Goal: Use online tool/utility: Utilize a website feature to perform a specific function

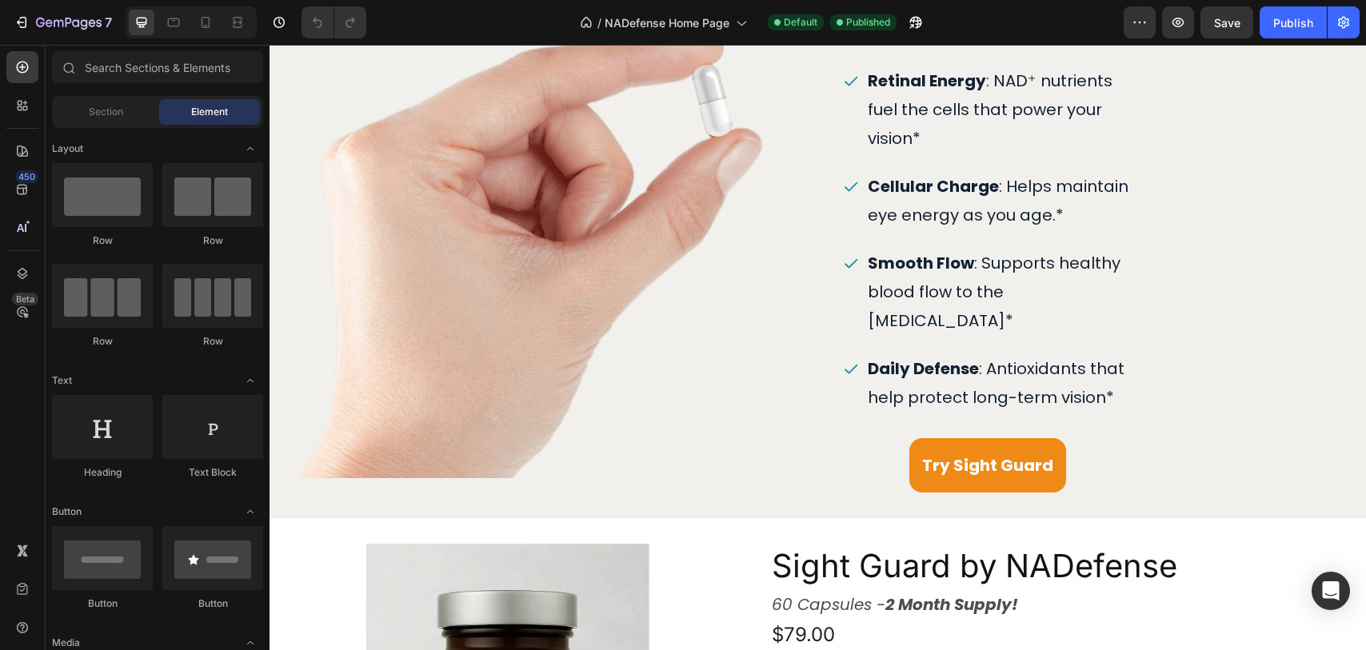
scroll to position [973, 0]
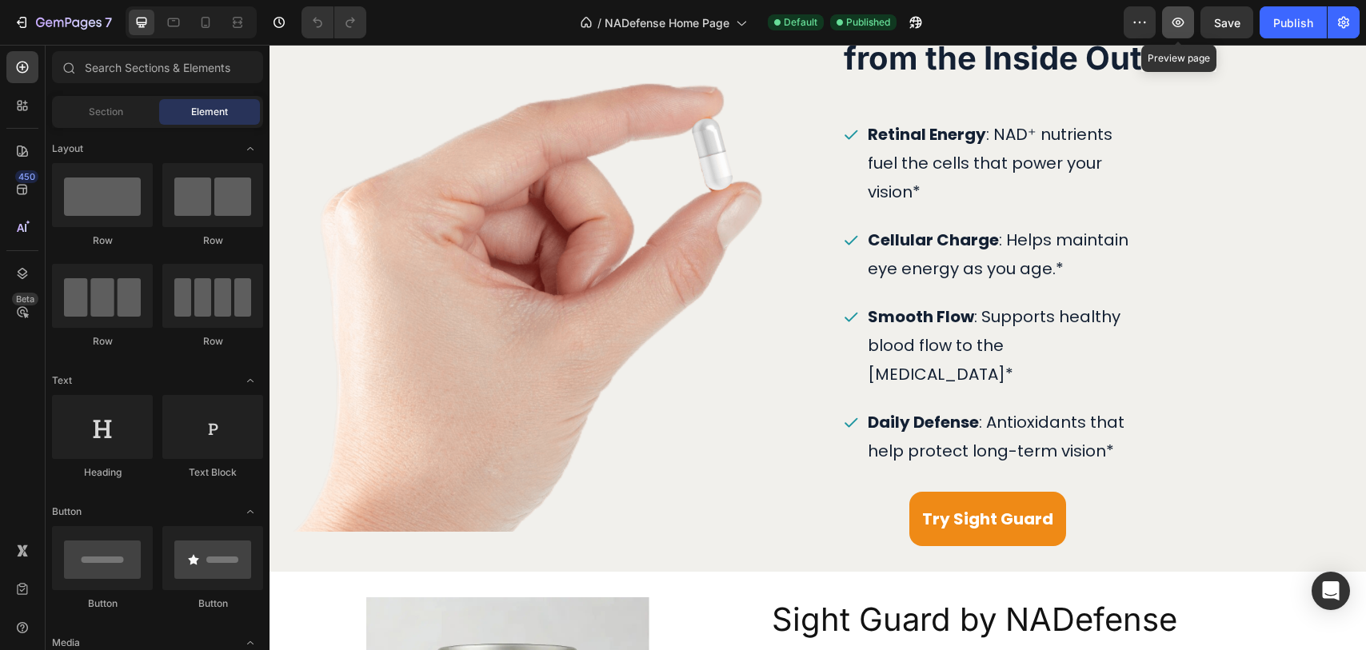
click at [1174, 17] on icon "button" at bounding box center [1178, 22] width 16 height 16
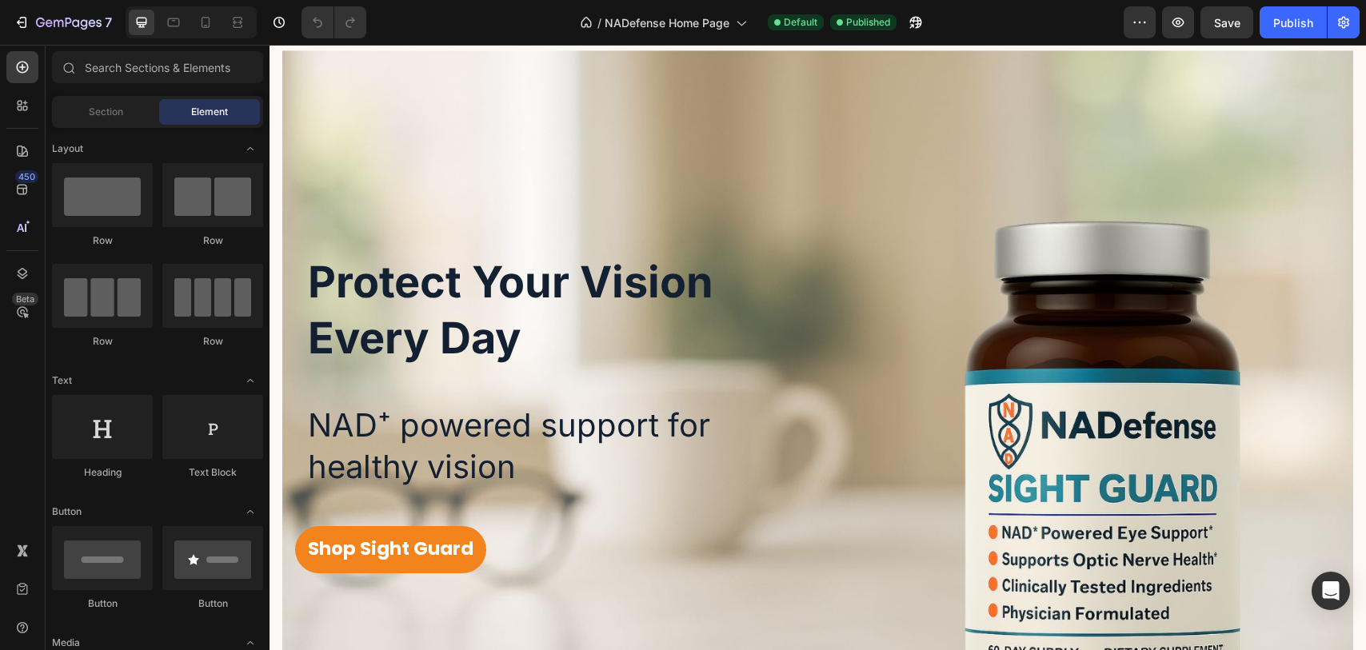
scroll to position [0, 0]
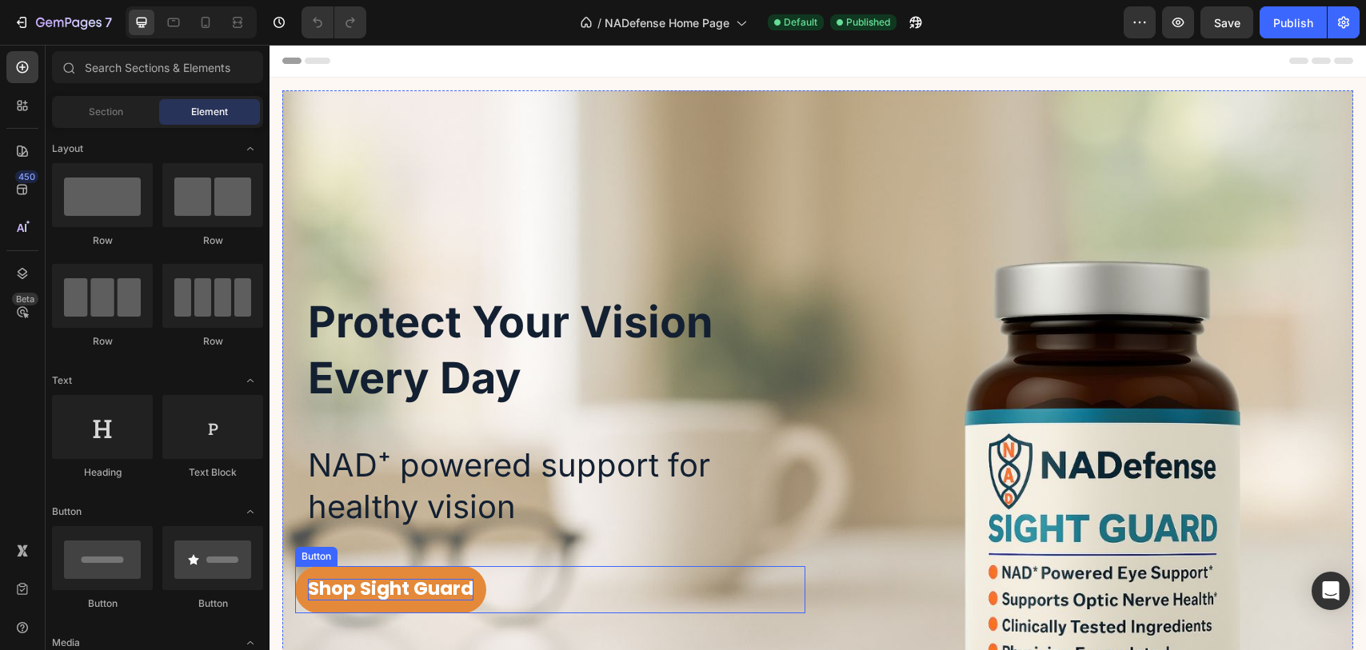
click at [372, 591] on strong "Shop Sight Guard" at bounding box center [391, 589] width 166 height 26
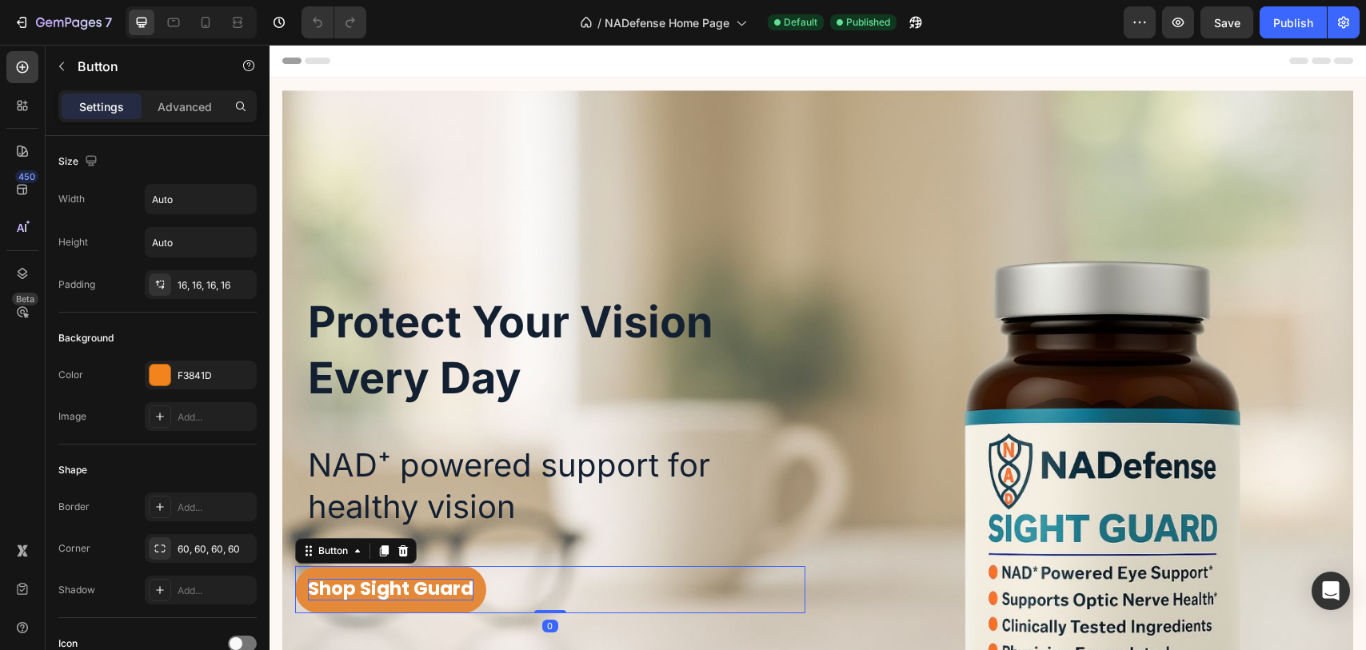
click at [372, 591] on strong "Shop Sight Guard" at bounding box center [391, 589] width 166 height 26
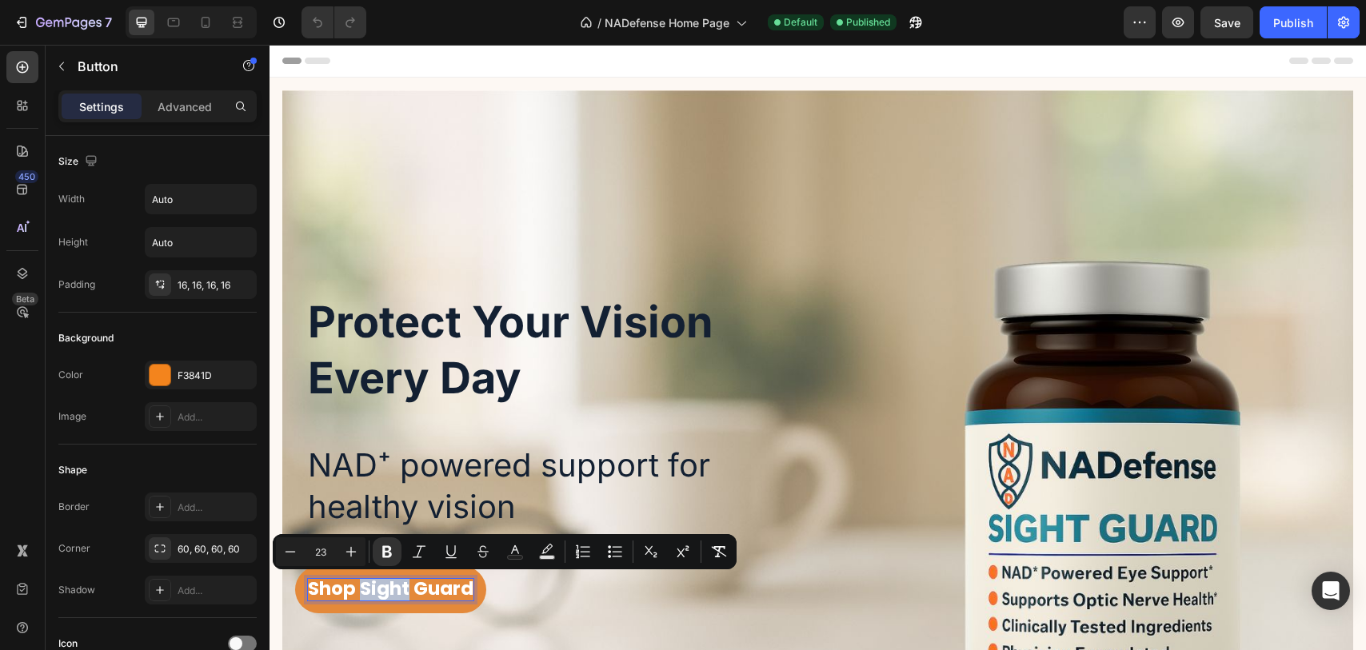
click at [362, 590] on strong "Shop Sight Guard" at bounding box center [391, 589] width 166 height 26
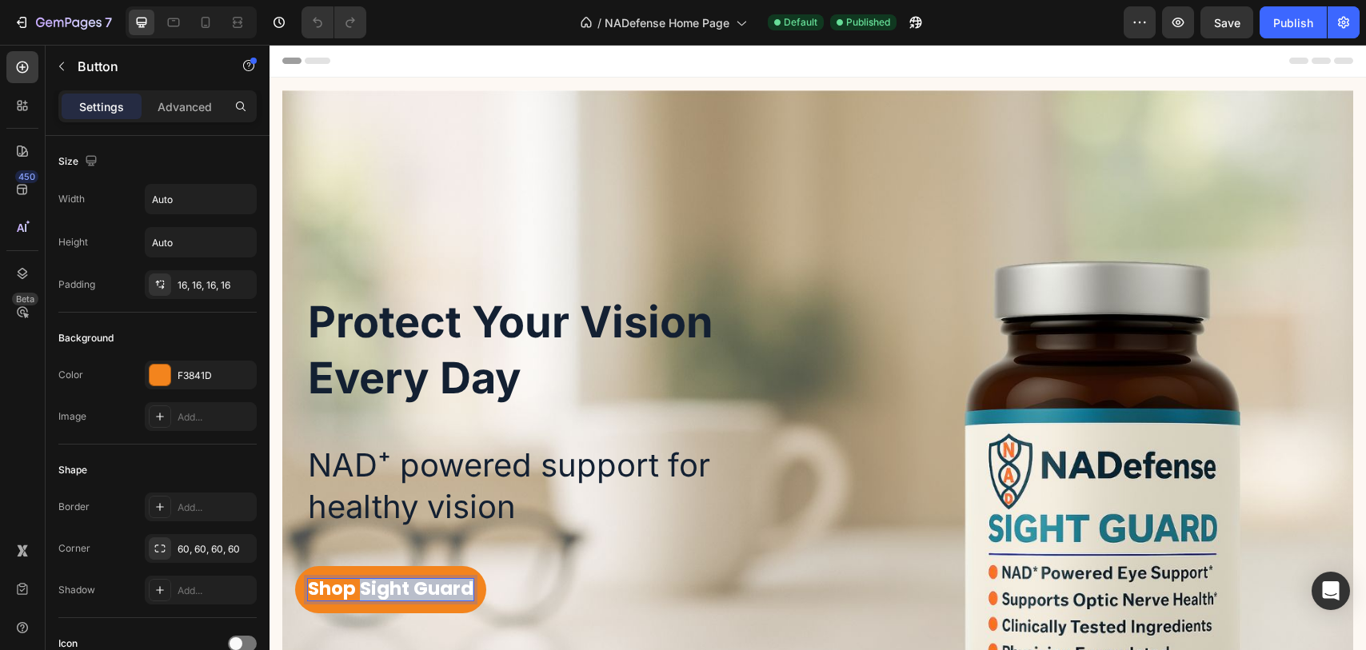
drag, startPoint x: 362, startPoint y: 590, endPoint x: 516, endPoint y: 590, distance: 154.4
click at [516, 590] on div "Shop Sight Guard Button 0" at bounding box center [550, 589] width 510 height 47
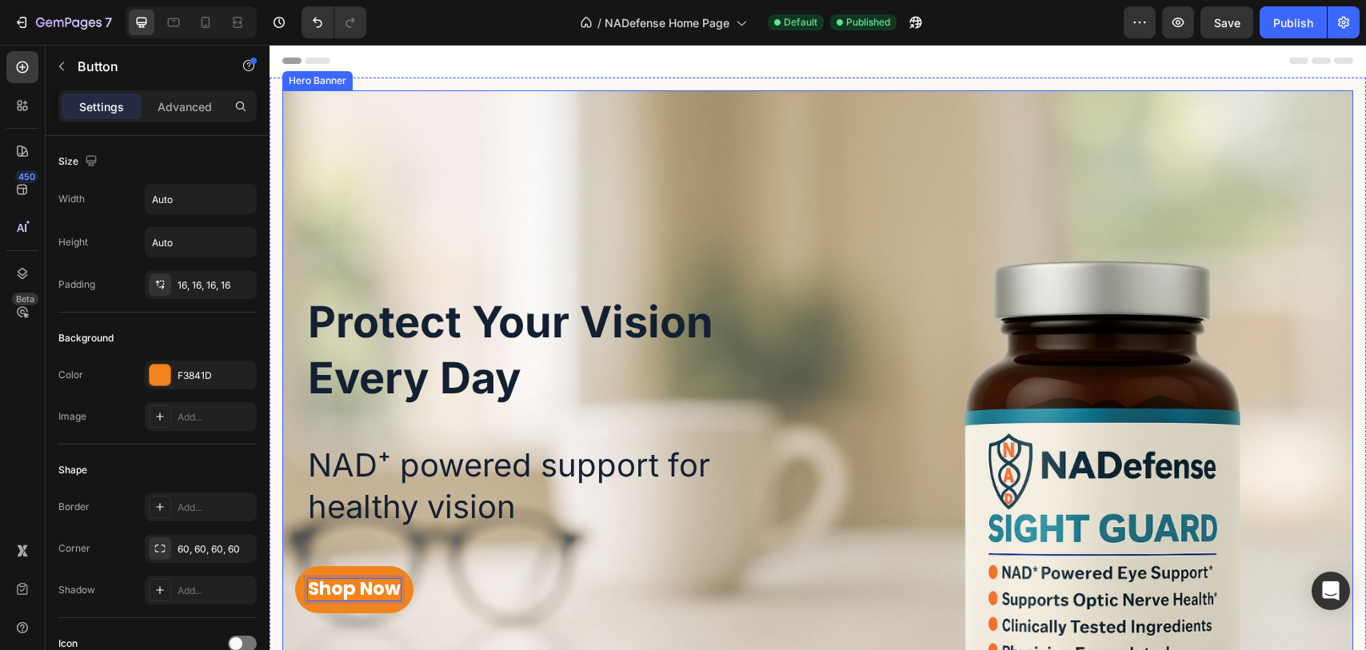
click at [598, 560] on div "Protect Your Vision Every Day Heading NAD⁺ powered support for healthy vision T…" at bounding box center [550, 448] width 510 height 332
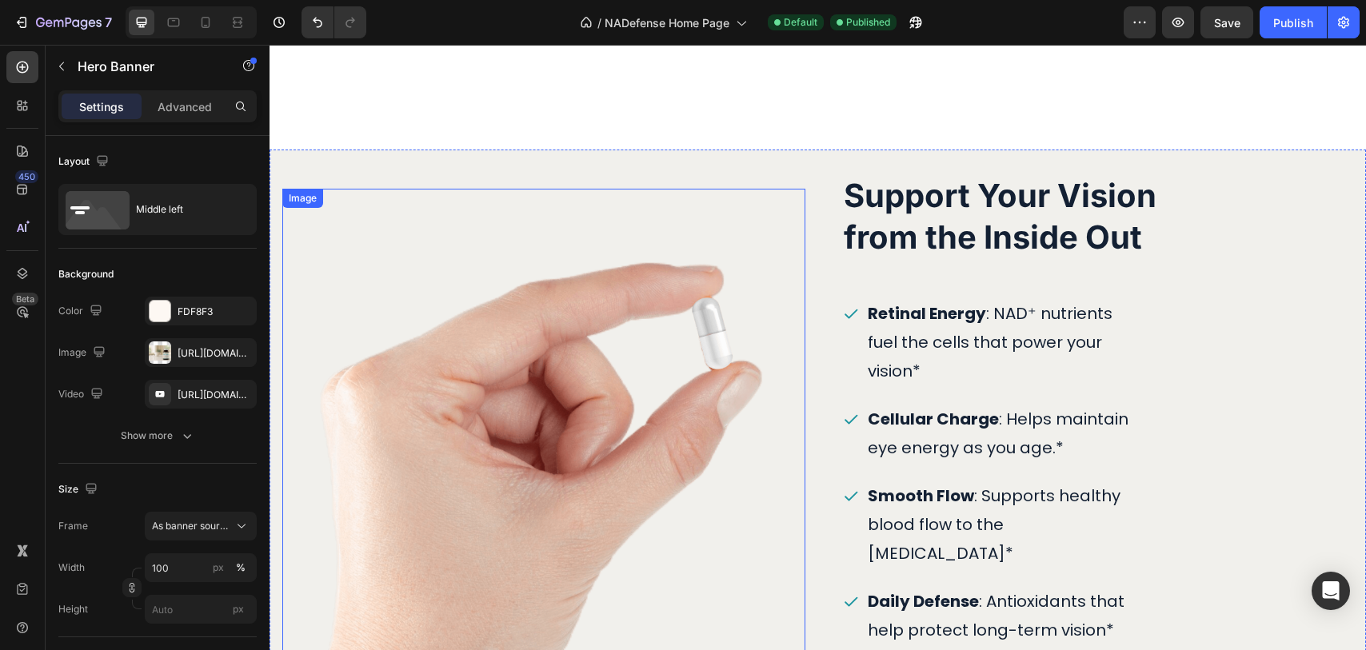
scroll to position [1101, 0]
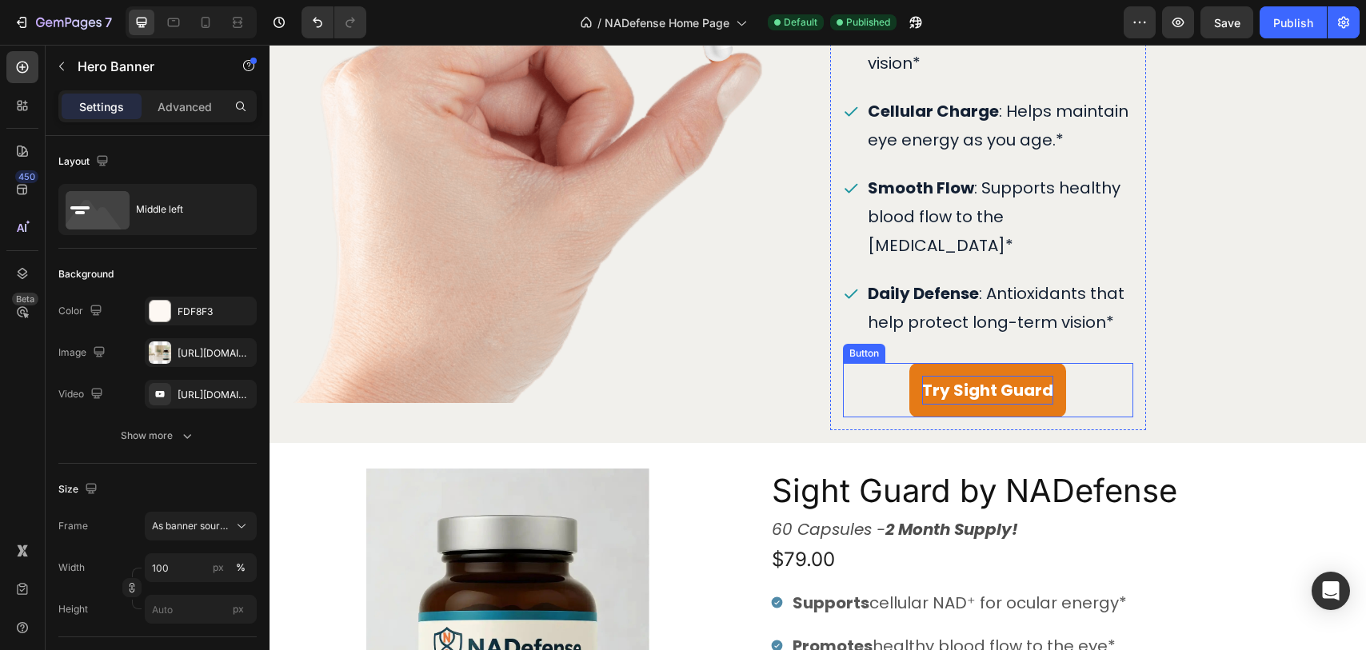
click at [946, 379] on strong "Try Sight Guard" at bounding box center [987, 390] width 131 height 22
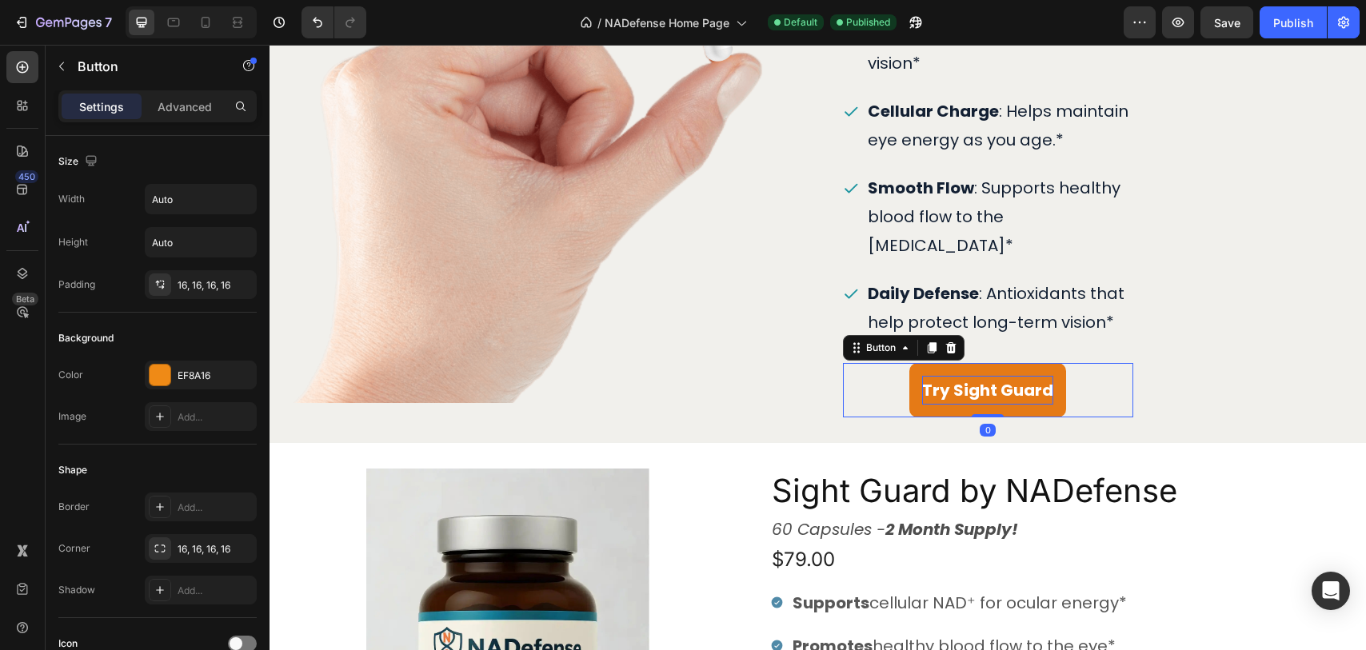
click at [946, 379] on strong "Try Sight Guard" at bounding box center [987, 390] width 131 height 22
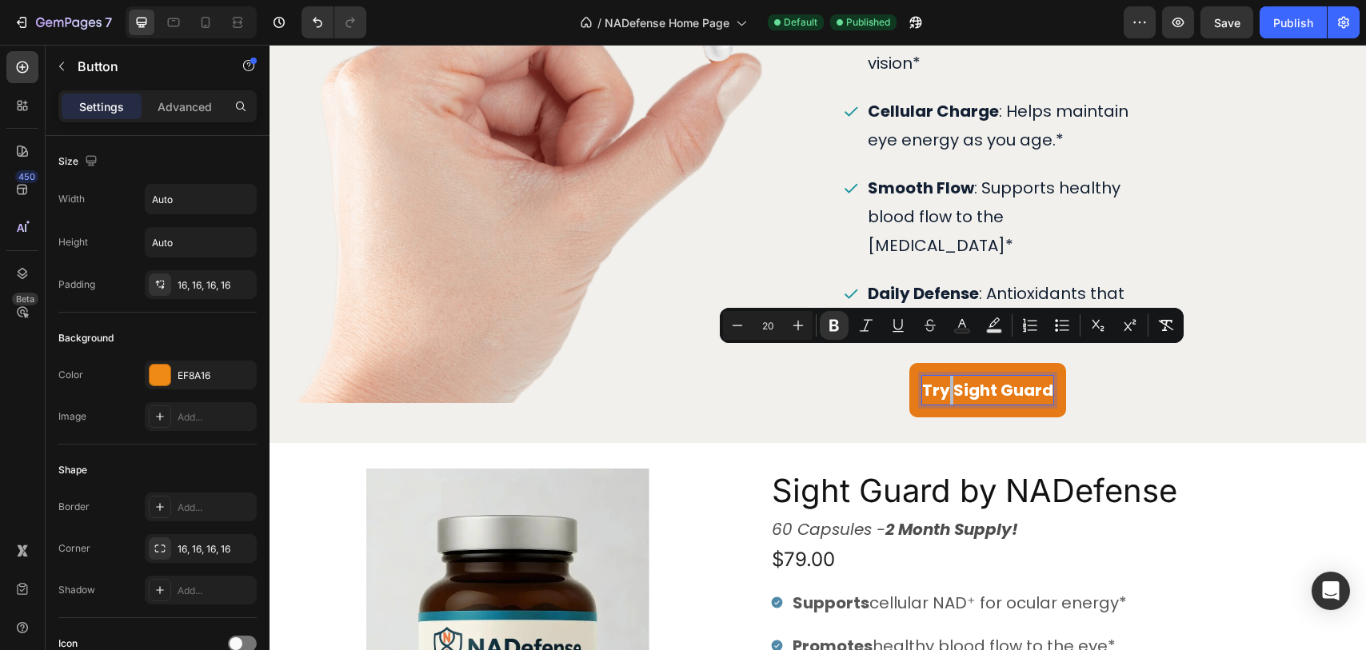
click at [956, 379] on strong "Try Sight Guard" at bounding box center [987, 390] width 131 height 22
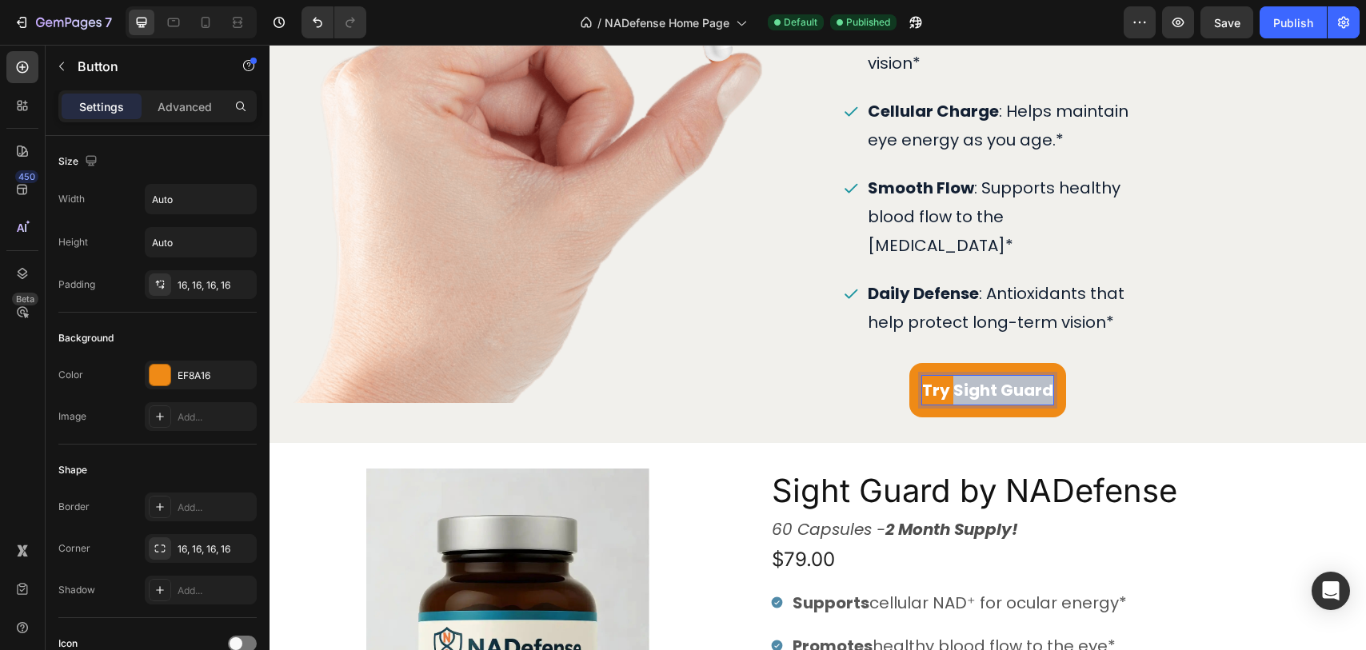
drag, startPoint x: 956, startPoint y: 362, endPoint x: 1069, endPoint y: 362, distance: 112.8
click at [1069, 363] on div "Try Sight Guard Button 0" at bounding box center [988, 390] width 290 height 54
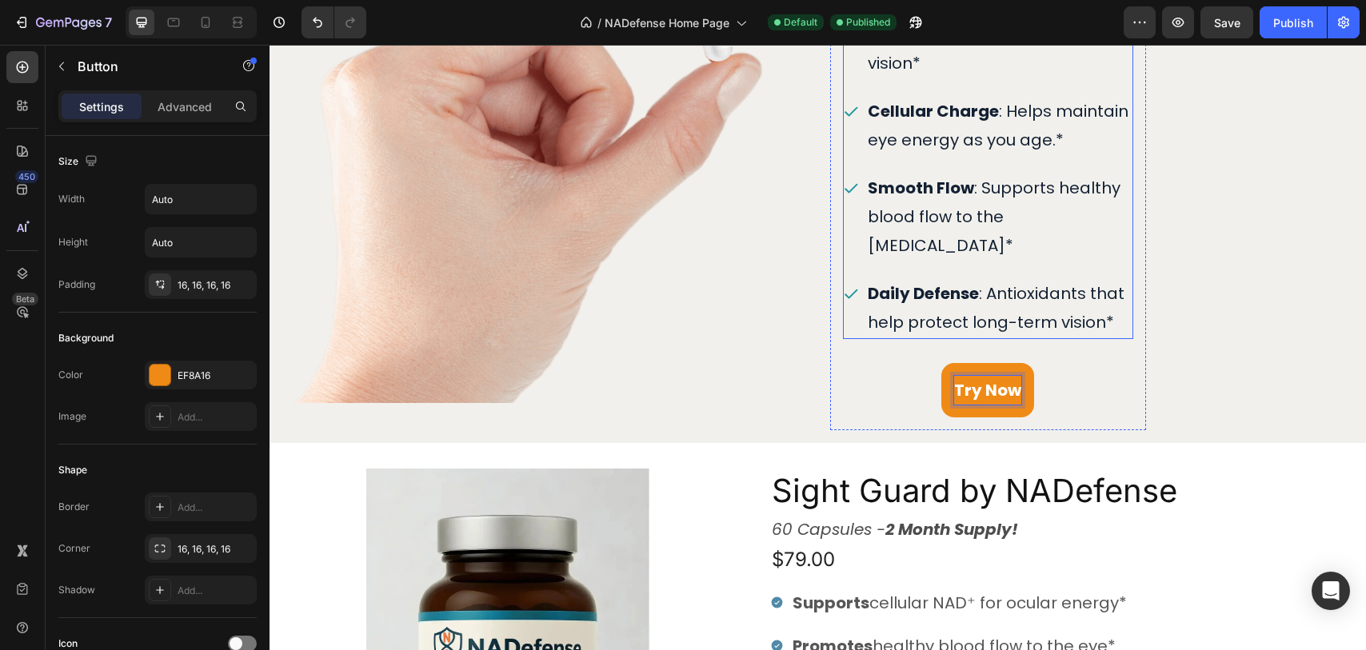
click at [954, 224] on p "Smooth Flow : Supports healthy blood flow to the [MEDICAL_DATA]*" at bounding box center [999, 217] width 263 height 86
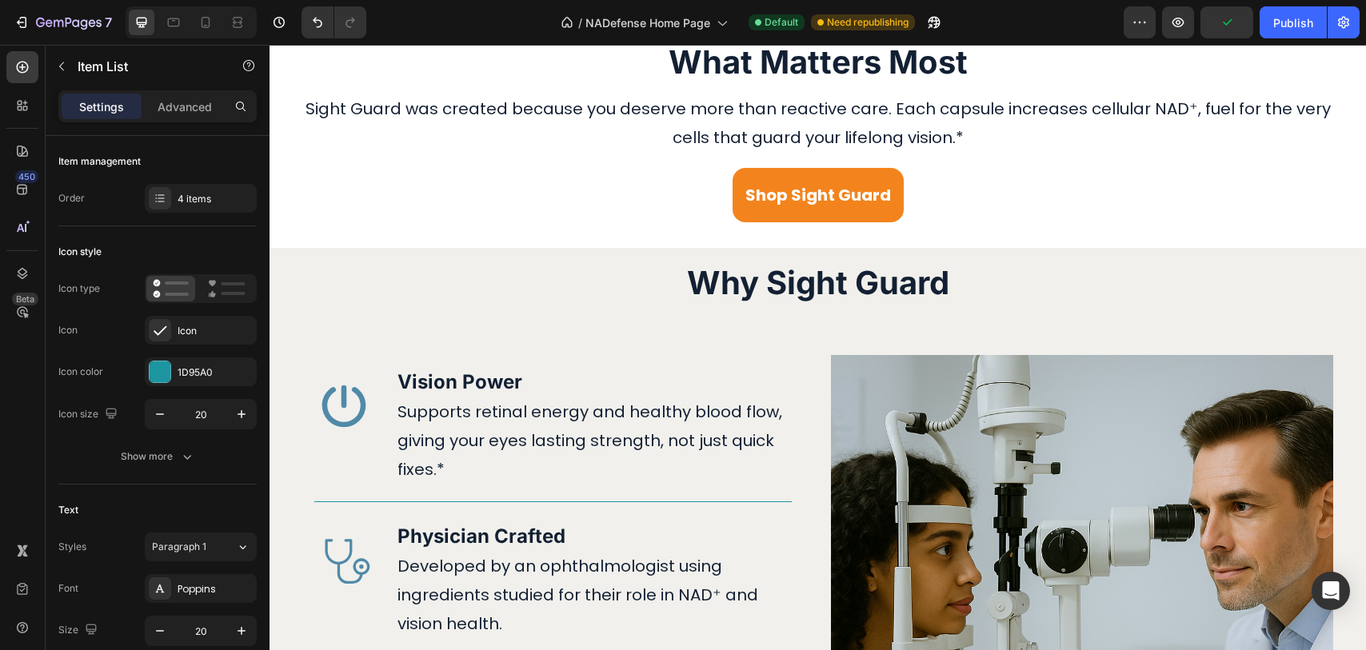
scroll to position [2721, 0]
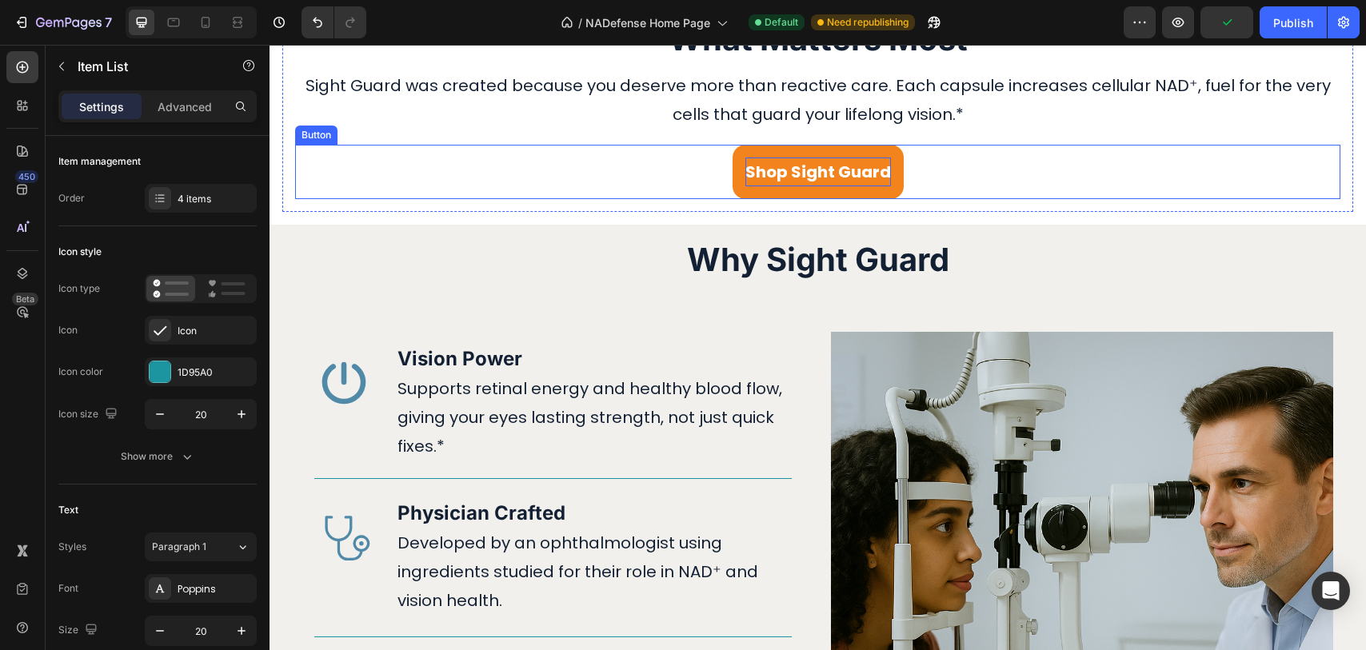
click at [833, 166] on strong "Shop Sight Guard" at bounding box center [819, 172] width 146 height 22
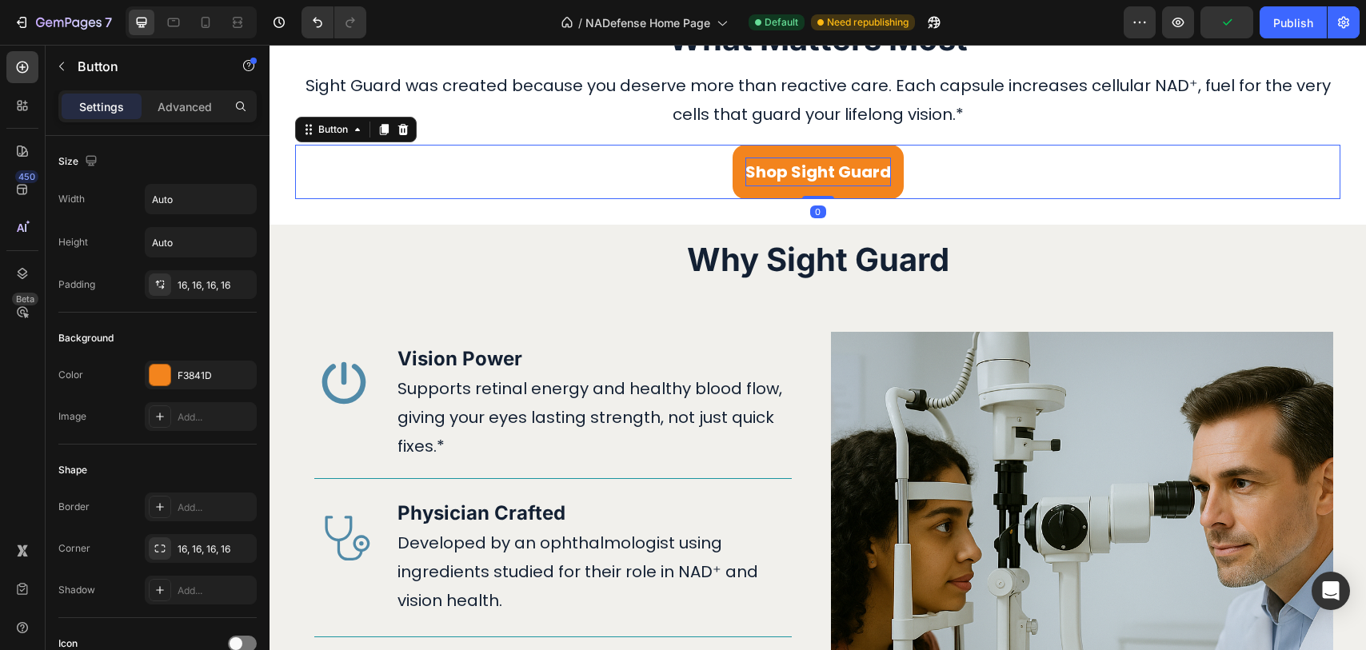
click at [833, 166] on strong "Shop Sight Guard" at bounding box center [819, 172] width 146 height 22
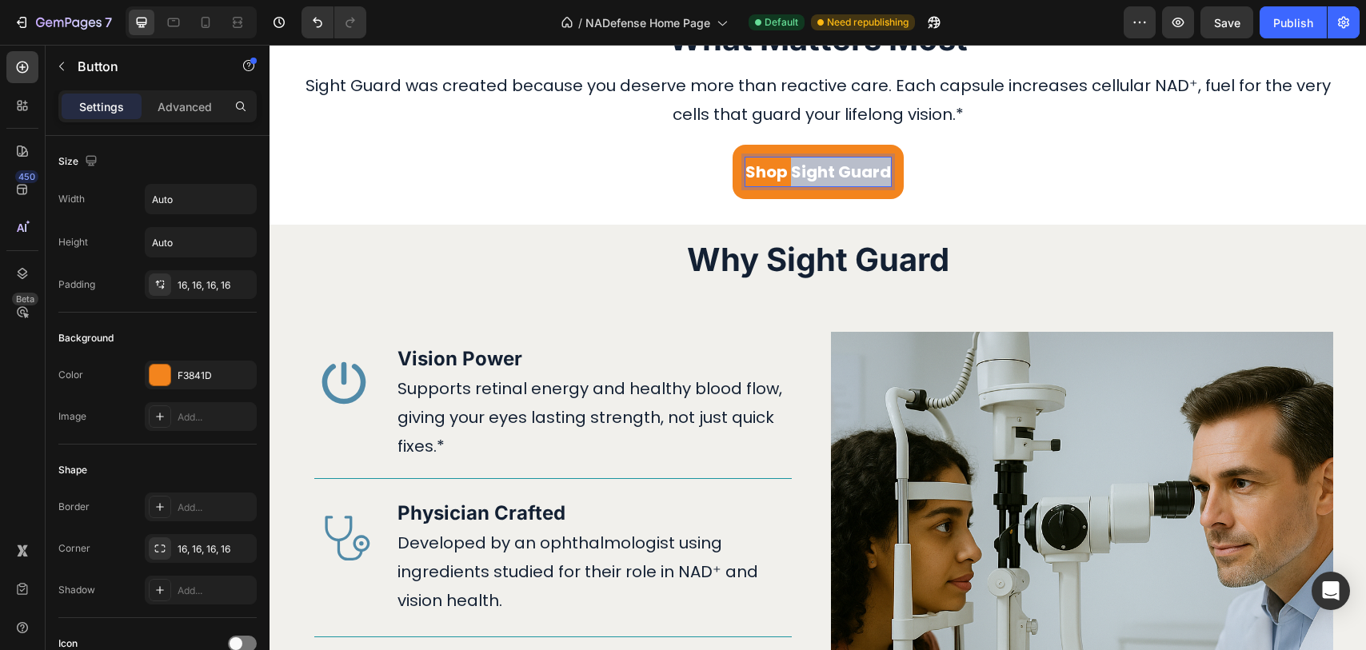
drag, startPoint x: 794, startPoint y: 165, endPoint x: 929, endPoint y: 180, distance: 135.2
click at [929, 180] on div "Shop Sight Guard Button 0" at bounding box center [817, 172] width 1045 height 54
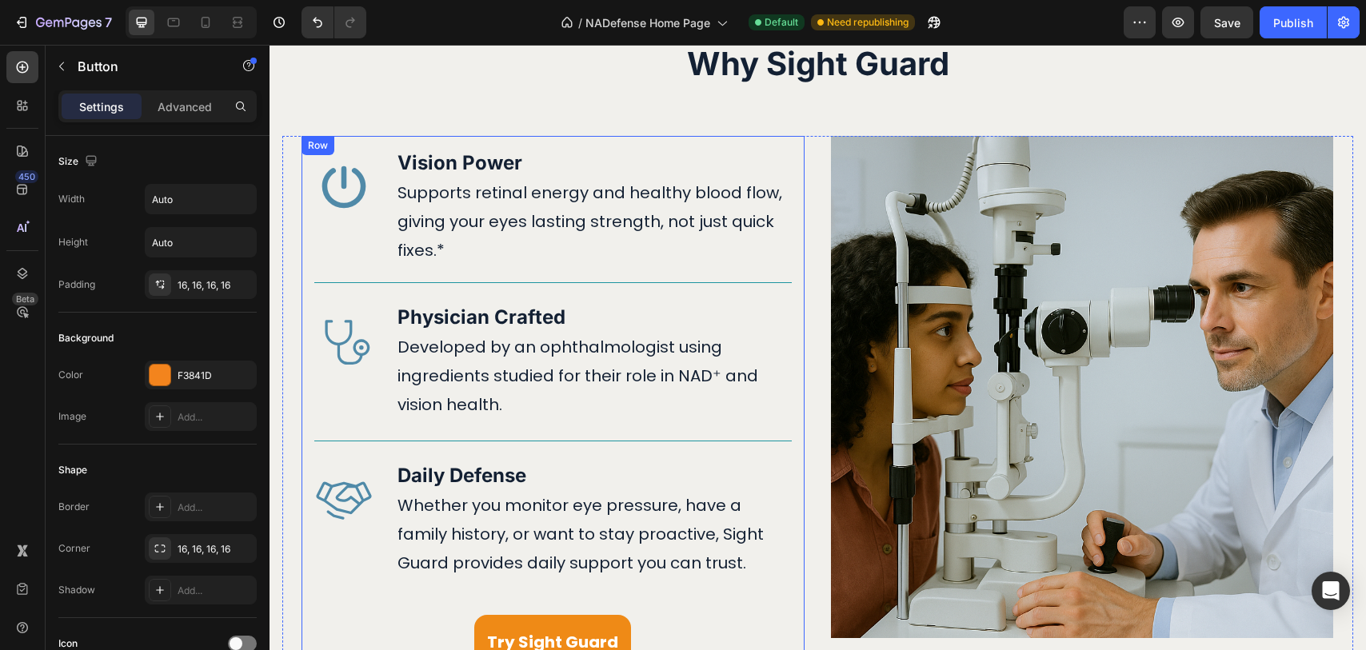
scroll to position [3285, 0]
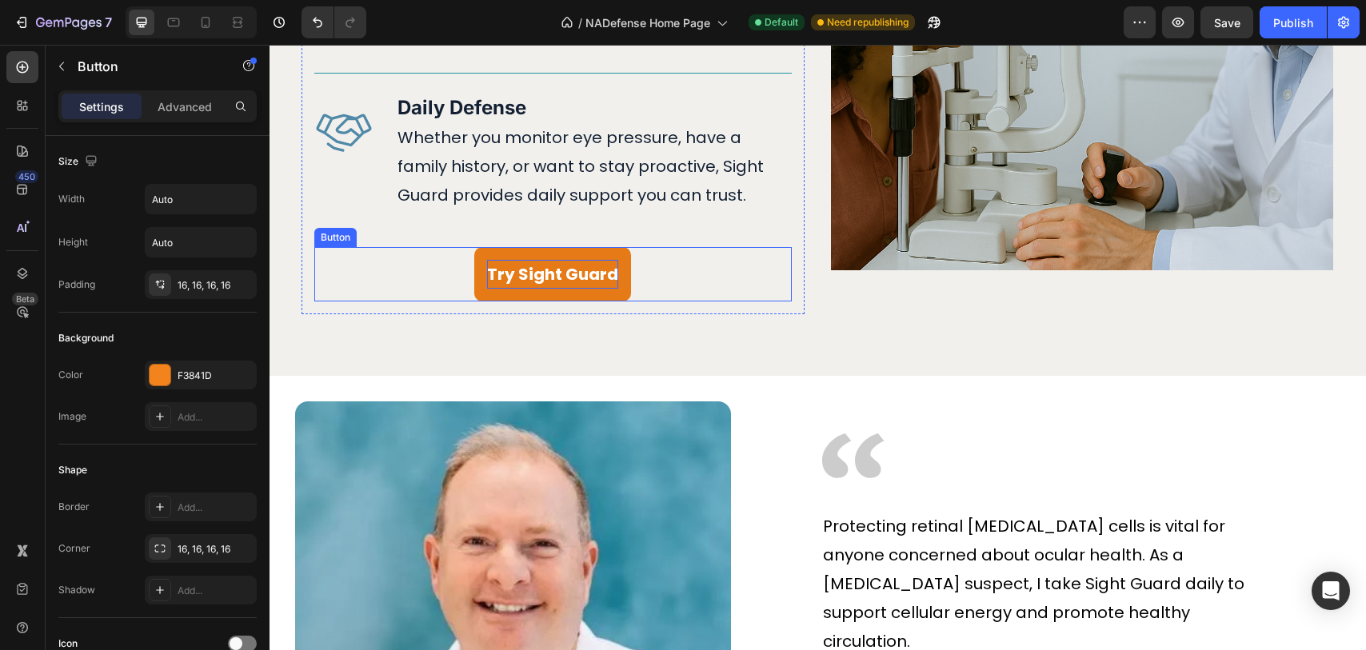
click at [536, 281] on strong "Try Sight Guard" at bounding box center [552, 274] width 131 height 22
click at [524, 274] on strong "Try Sight Guard" at bounding box center [552, 274] width 131 height 22
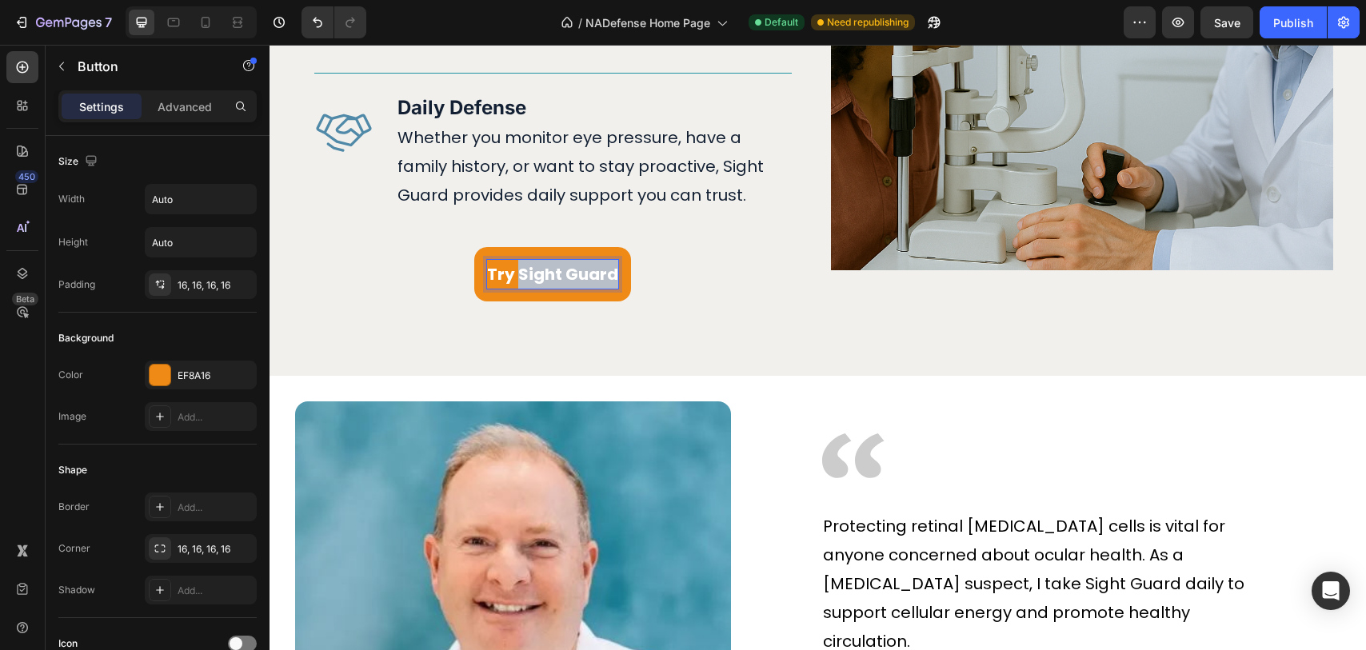
drag, startPoint x: 519, startPoint y: 273, endPoint x: 717, endPoint y: 275, distance: 197.6
click at [717, 275] on div "Try Sight Guard Button 0" at bounding box center [553, 274] width 478 height 54
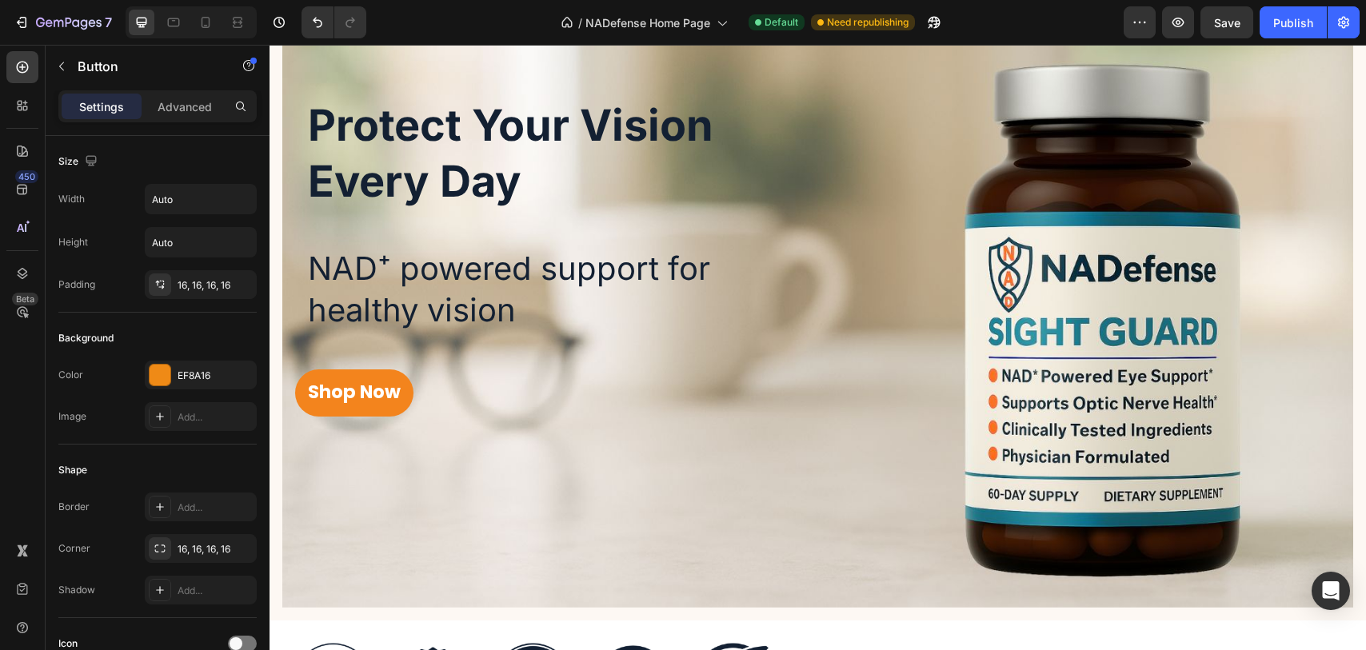
scroll to position [0, 0]
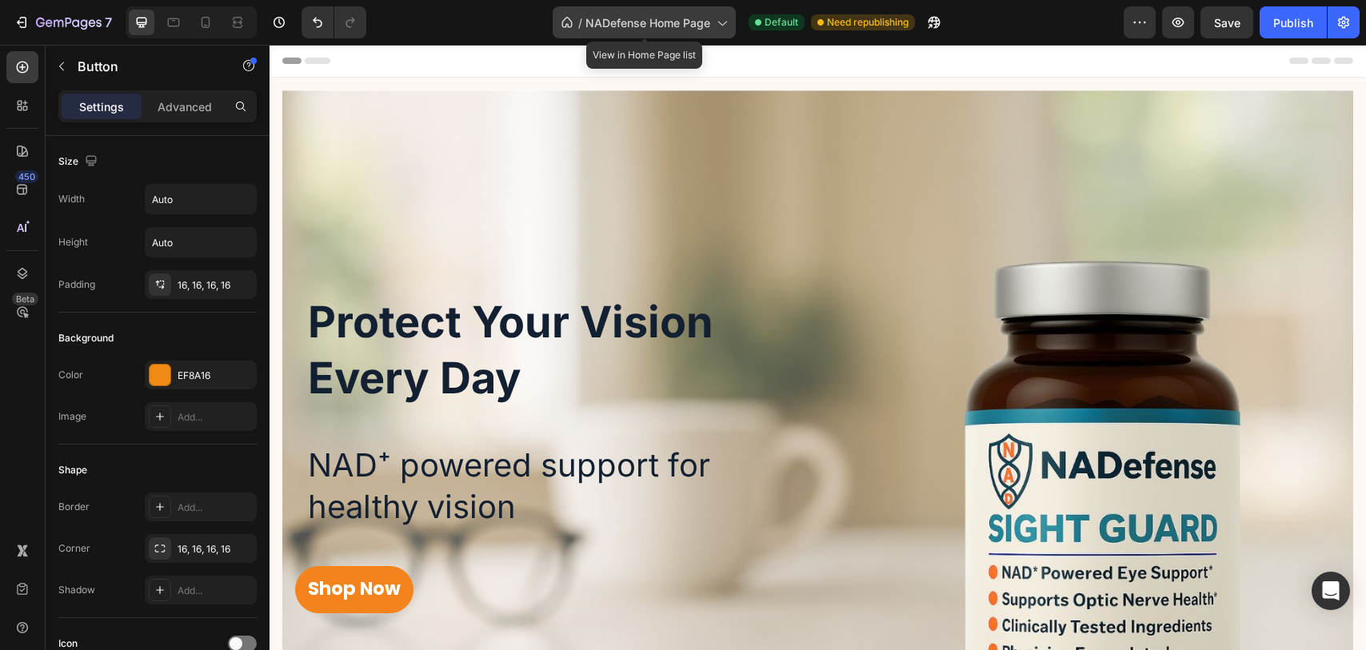
click at [661, 25] on span "NADefense Home Page" at bounding box center [648, 22] width 125 height 17
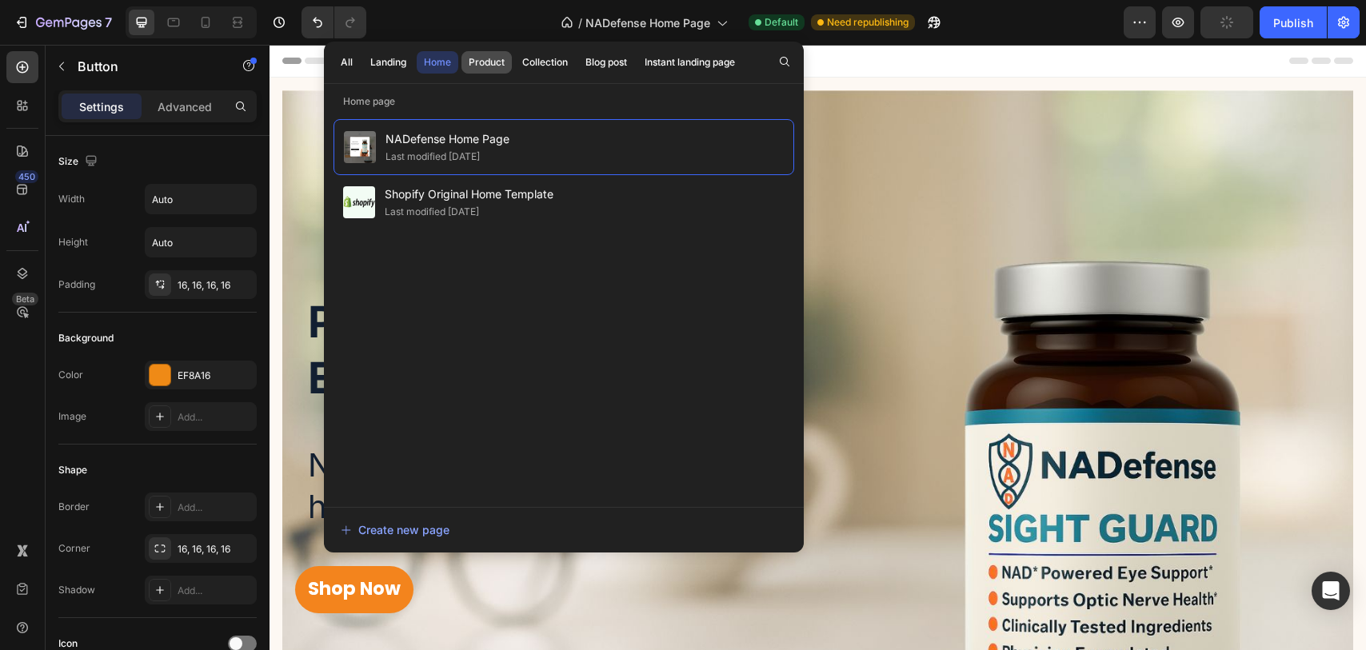
click at [498, 57] on div "Product" at bounding box center [487, 62] width 36 height 14
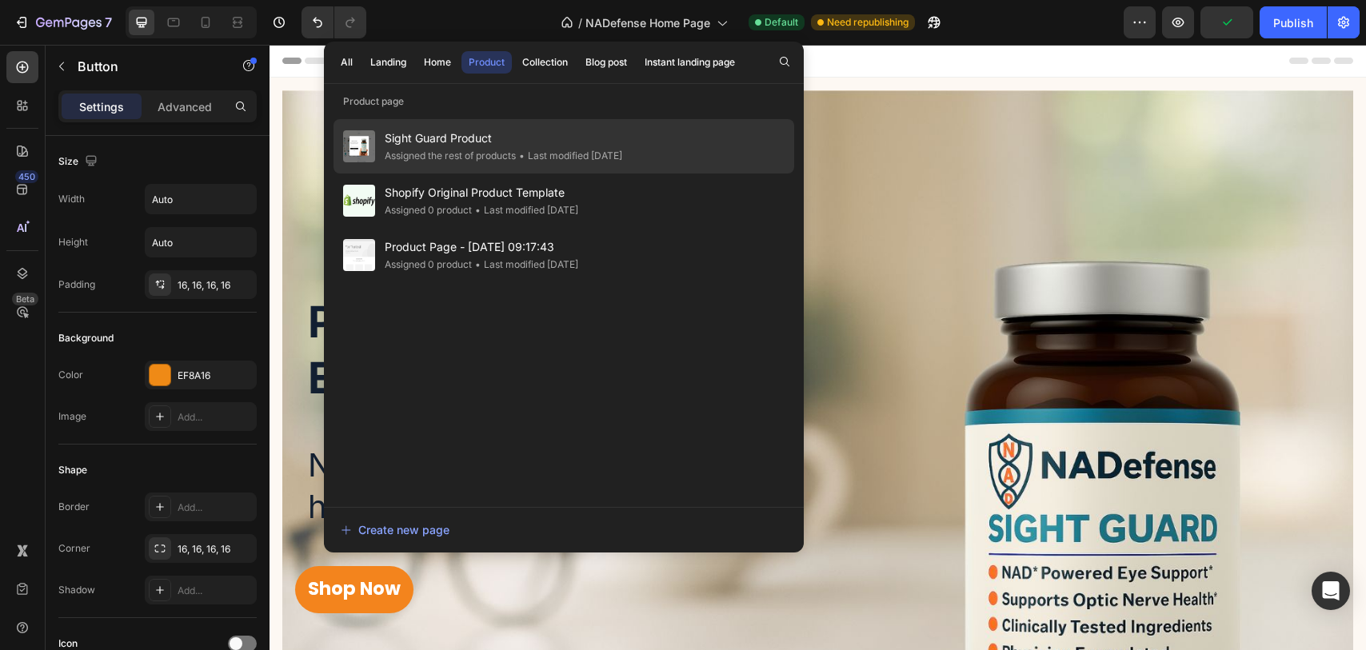
click at [486, 132] on span "Sight Guard Product" at bounding box center [504, 138] width 238 height 19
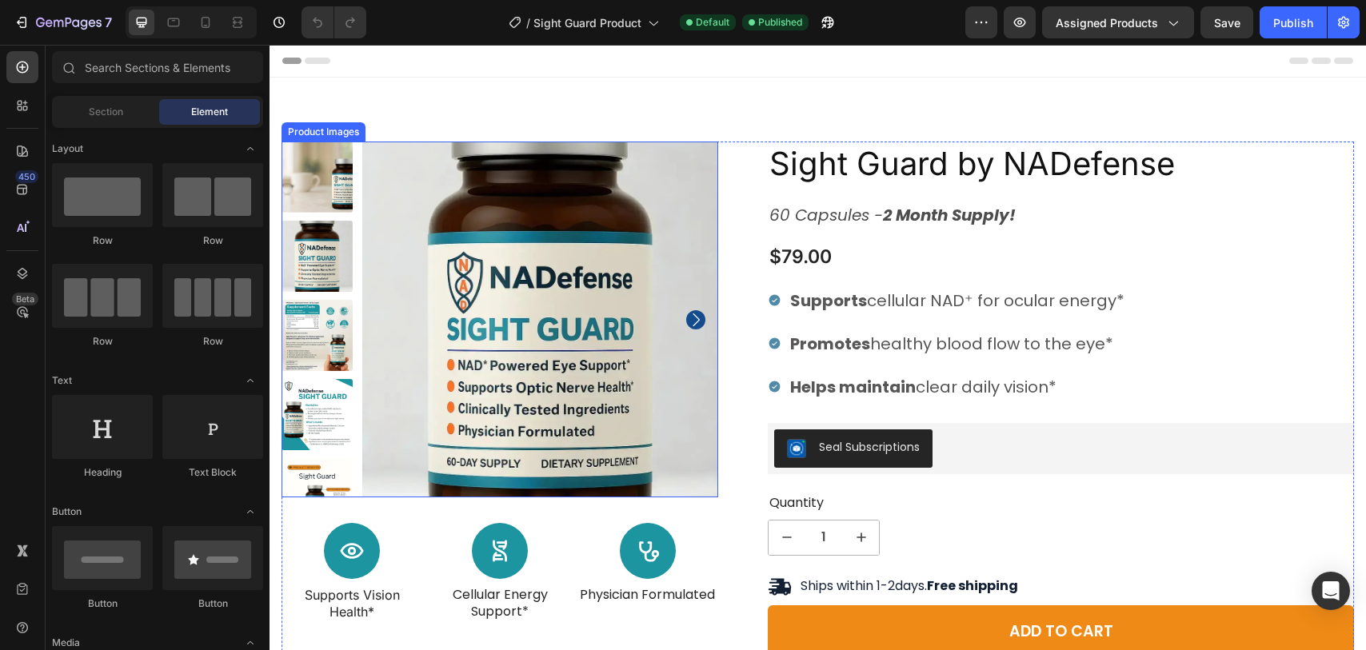
click at [338, 260] on img at bounding box center [317, 256] width 71 height 71
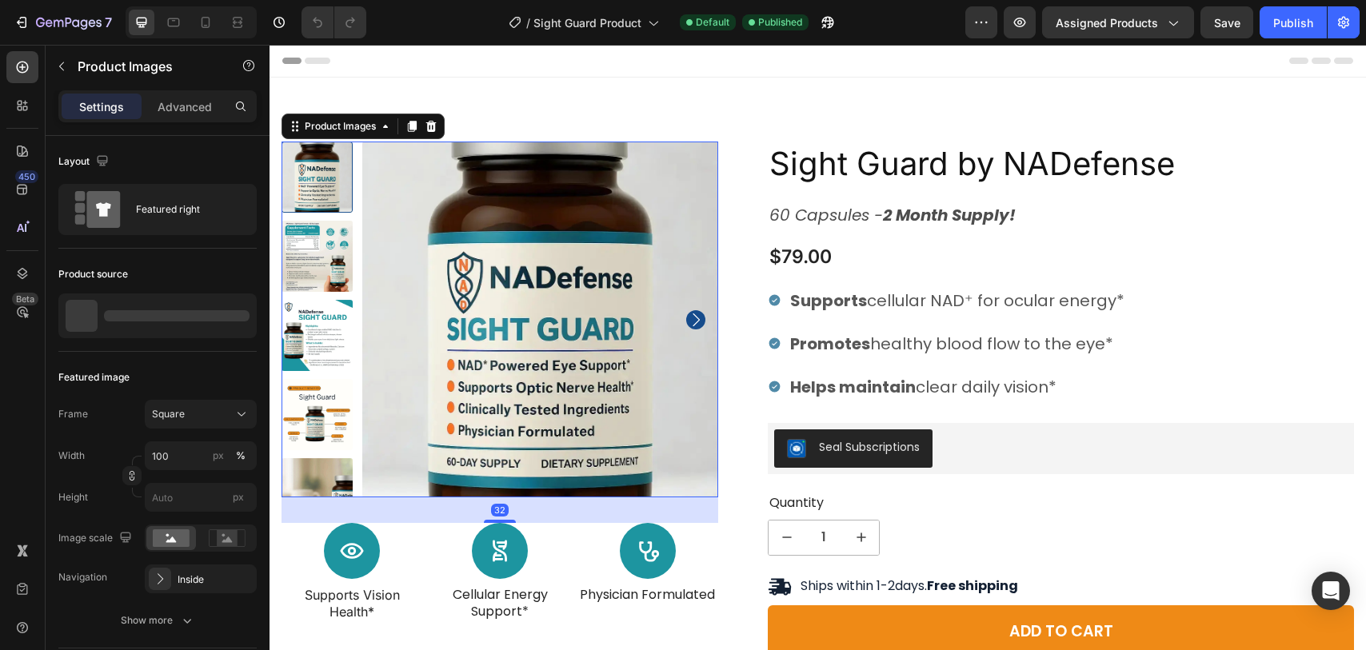
click at [338, 284] on img at bounding box center [317, 256] width 71 height 71
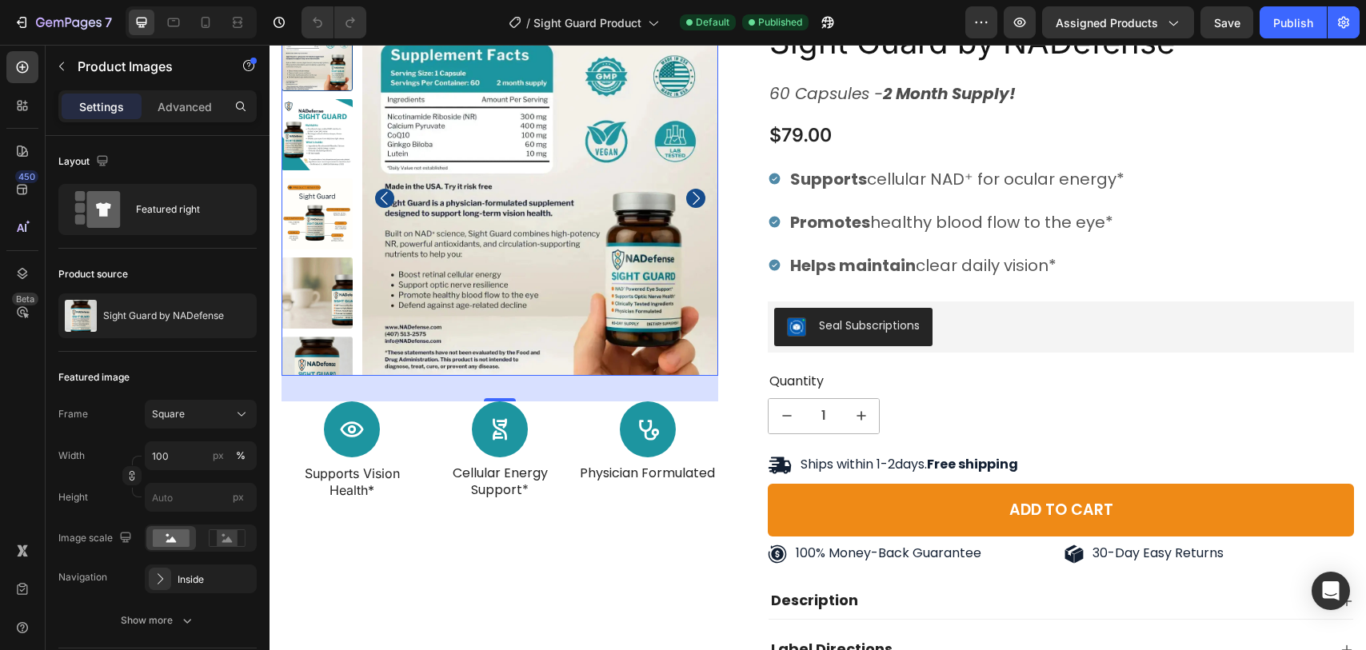
scroll to position [105, 0]
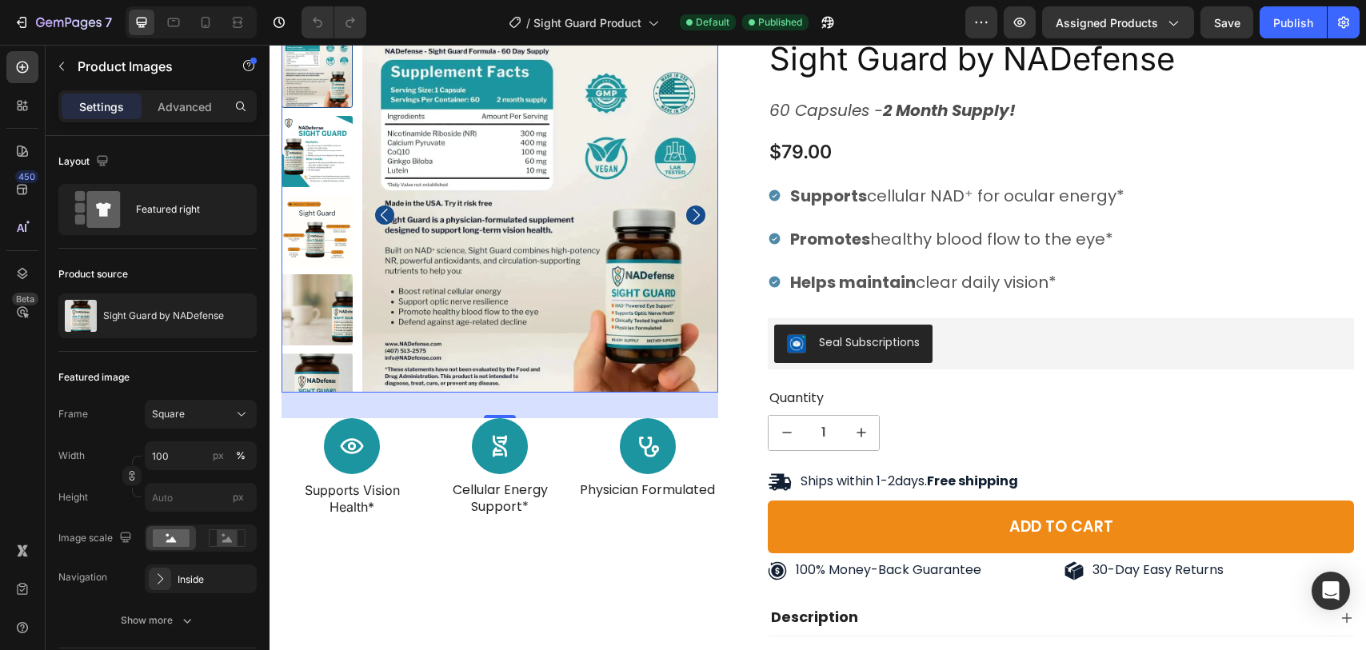
click at [705, 215] on icon "Carousel Next Arrow" at bounding box center [695, 215] width 19 height 19
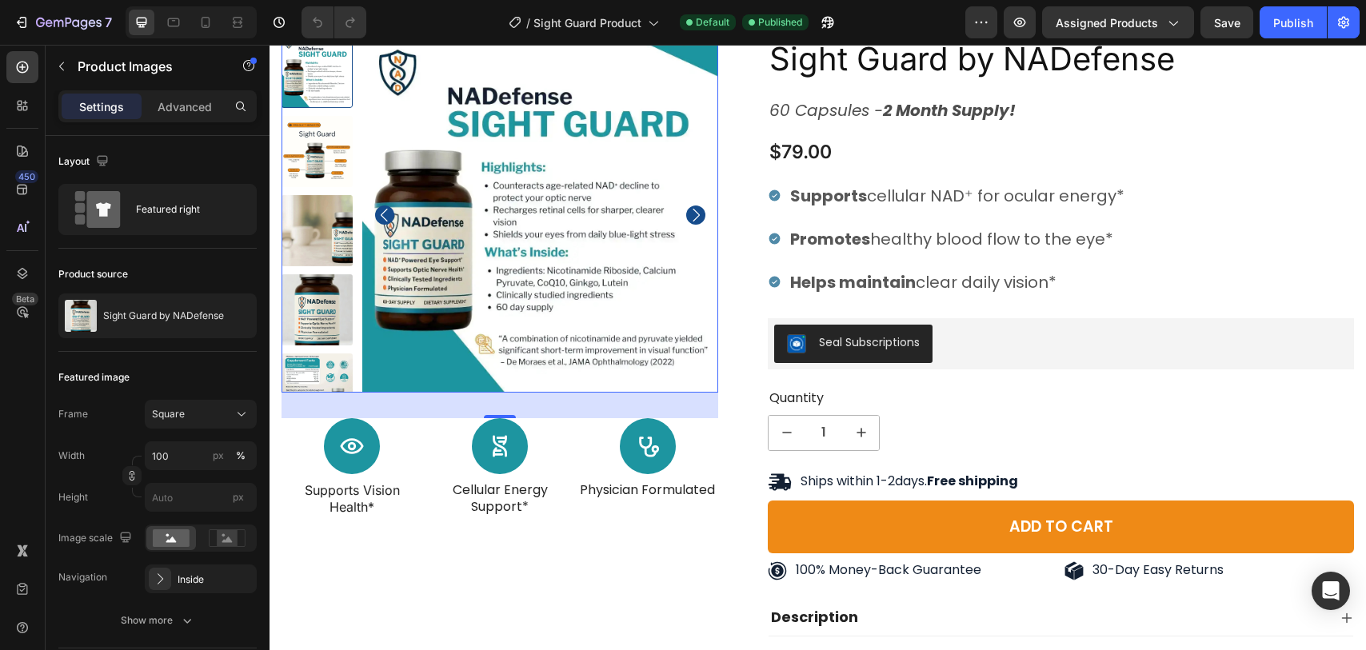
click at [705, 215] on icon "Carousel Next Arrow" at bounding box center [695, 215] width 19 height 19
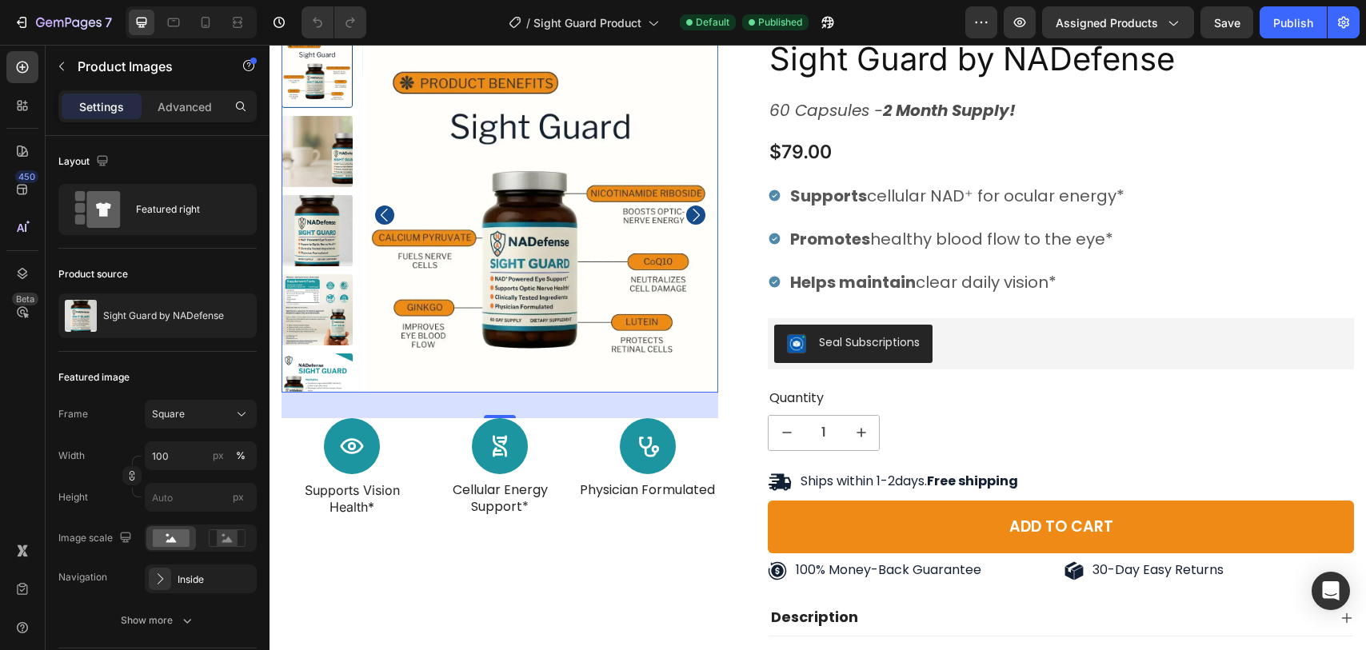
click at [696, 216] on icon "Carousel Next Arrow" at bounding box center [695, 215] width 19 height 19
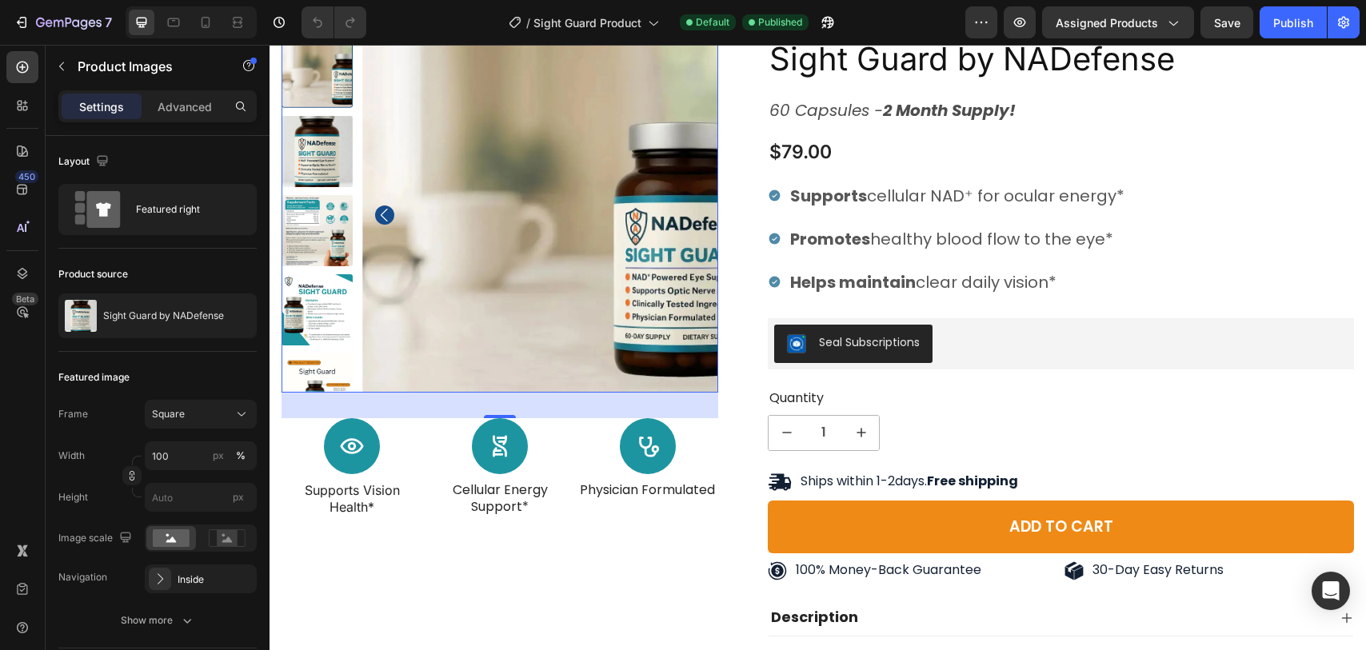
click at [376, 210] on icon "Carousel Back Arrow" at bounding box center [384, 215] width 19 height 19
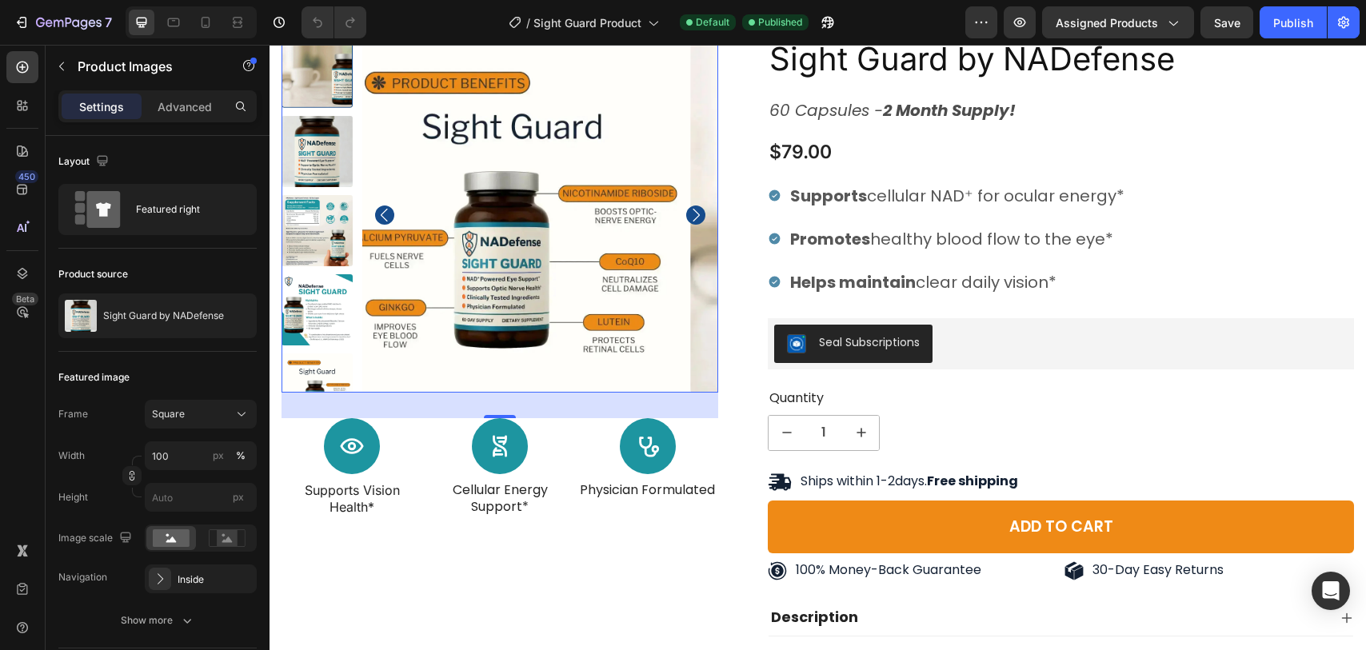
click at [376, 210] on icon "Carousel Back Arrow" at bounding box center [384, 215] width 19 height 19
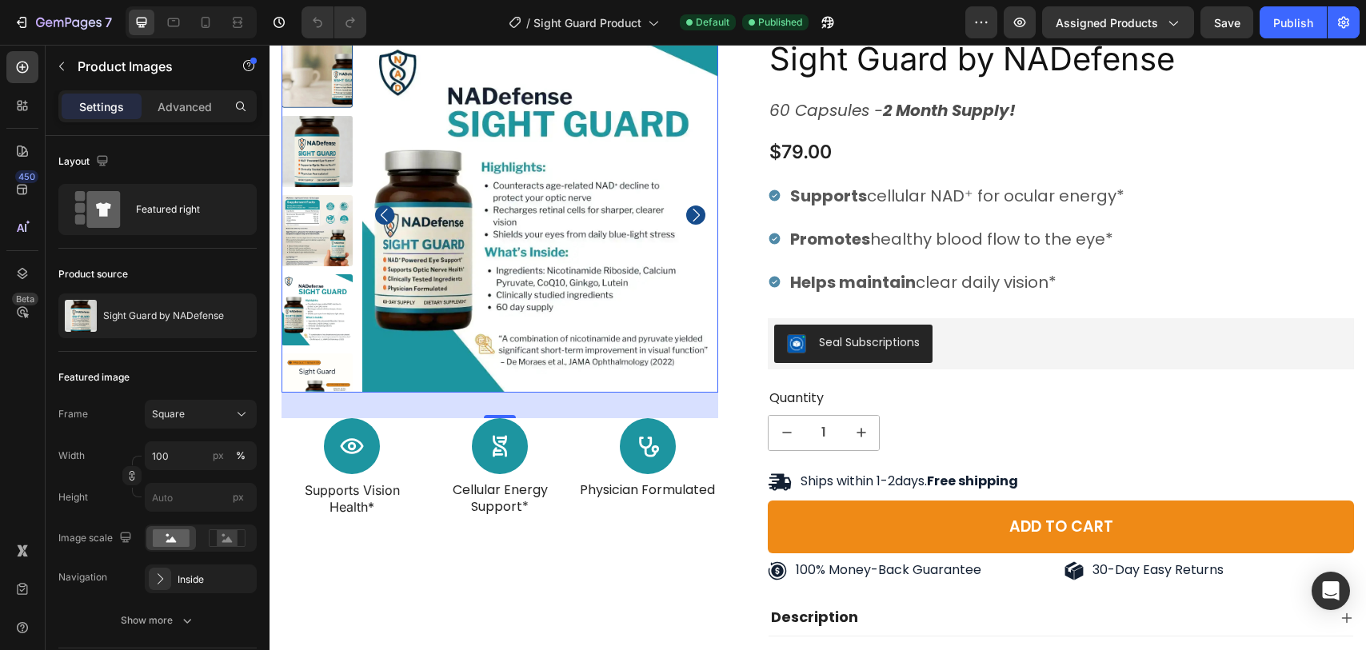
click at [376, 210] on icon "Carousel Back Arrow" at bounding box center [384, 215] width 19 height 19
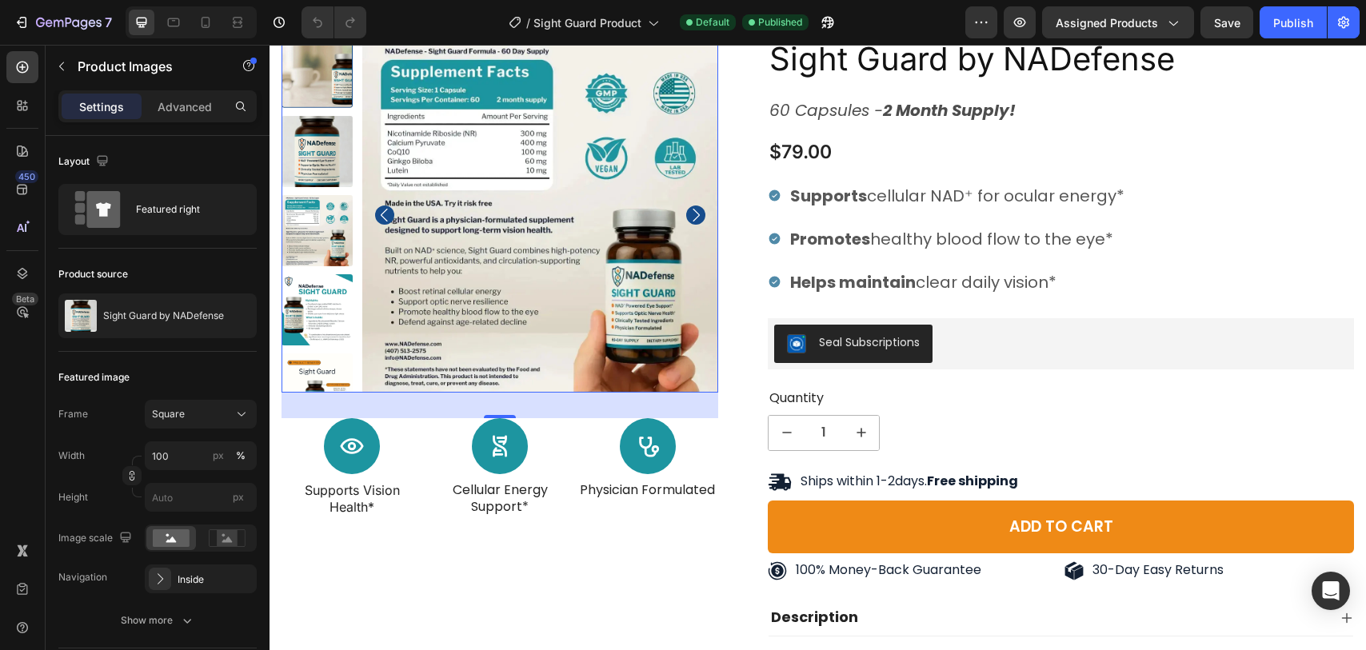
click at [376, 210] on icon "Carousel Back Arrow" at bounding box center [384, 215] width 19 height 19
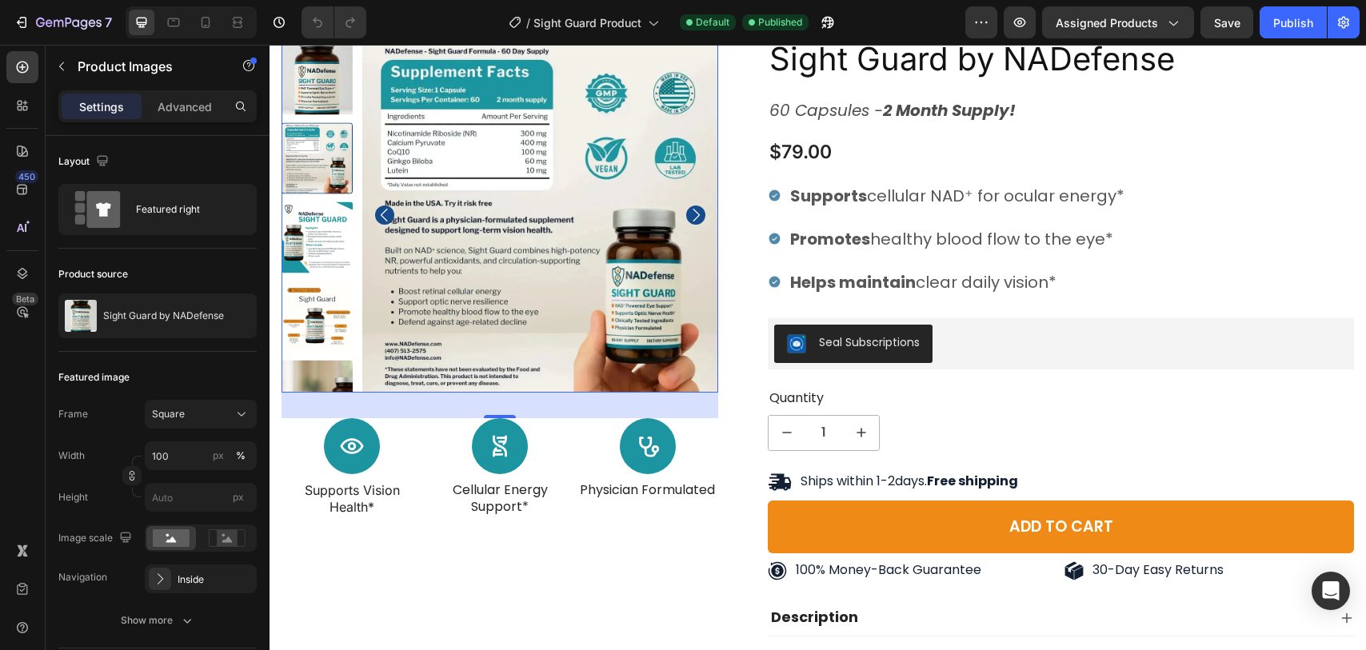
click at [376, 210] on icon "Carousel Back Arrow" at bounding box center [384, 215] width 19 height 19
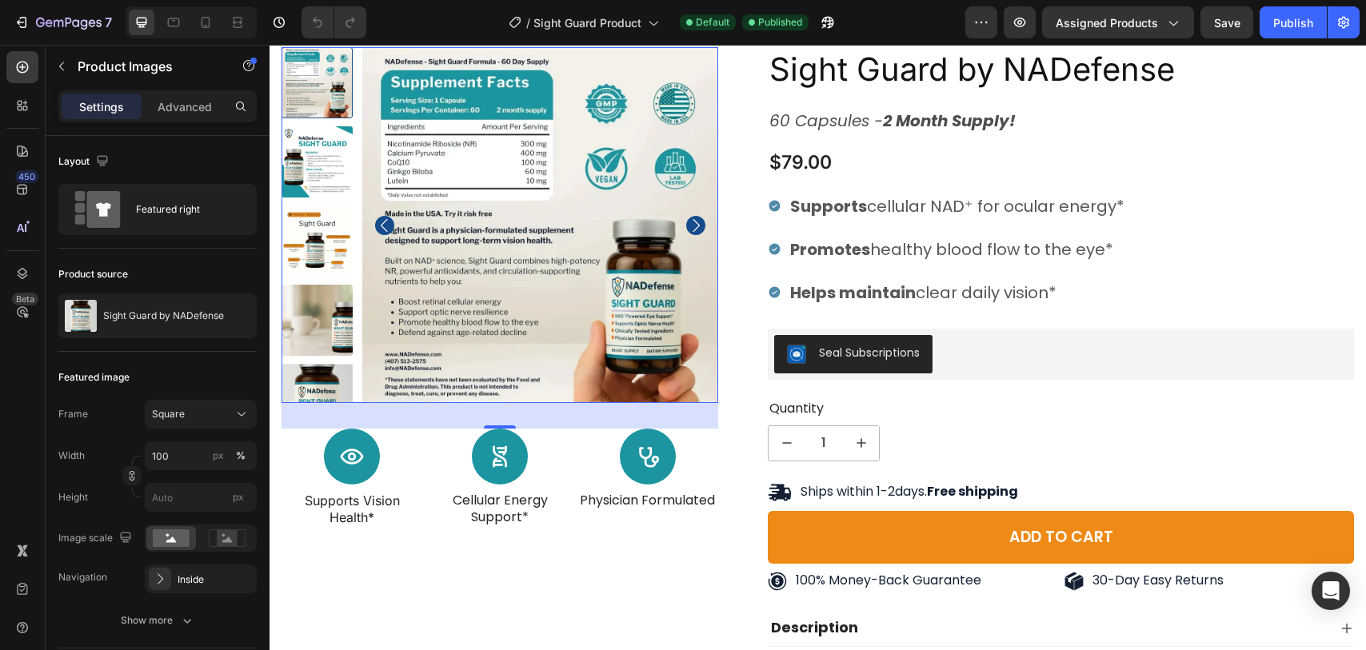
scroll to position [97, 0]
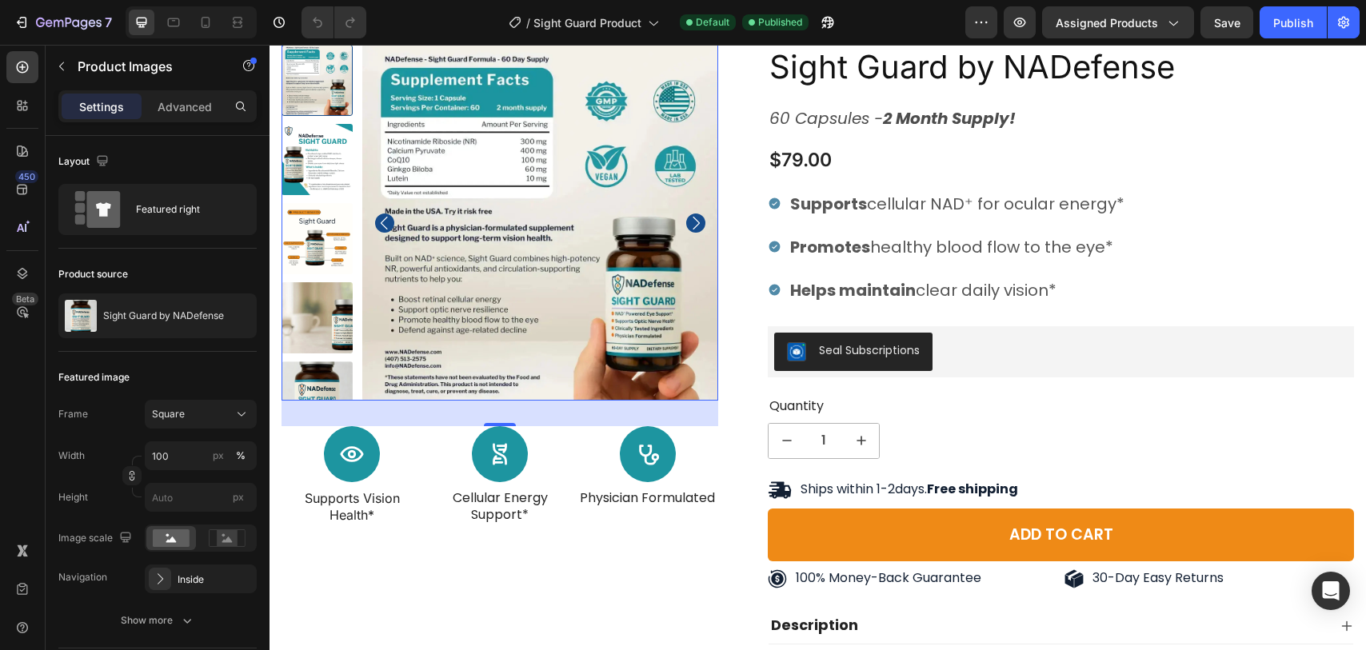
click at [326, 385] on img at bounding box center [317, 397] width 71 height 71
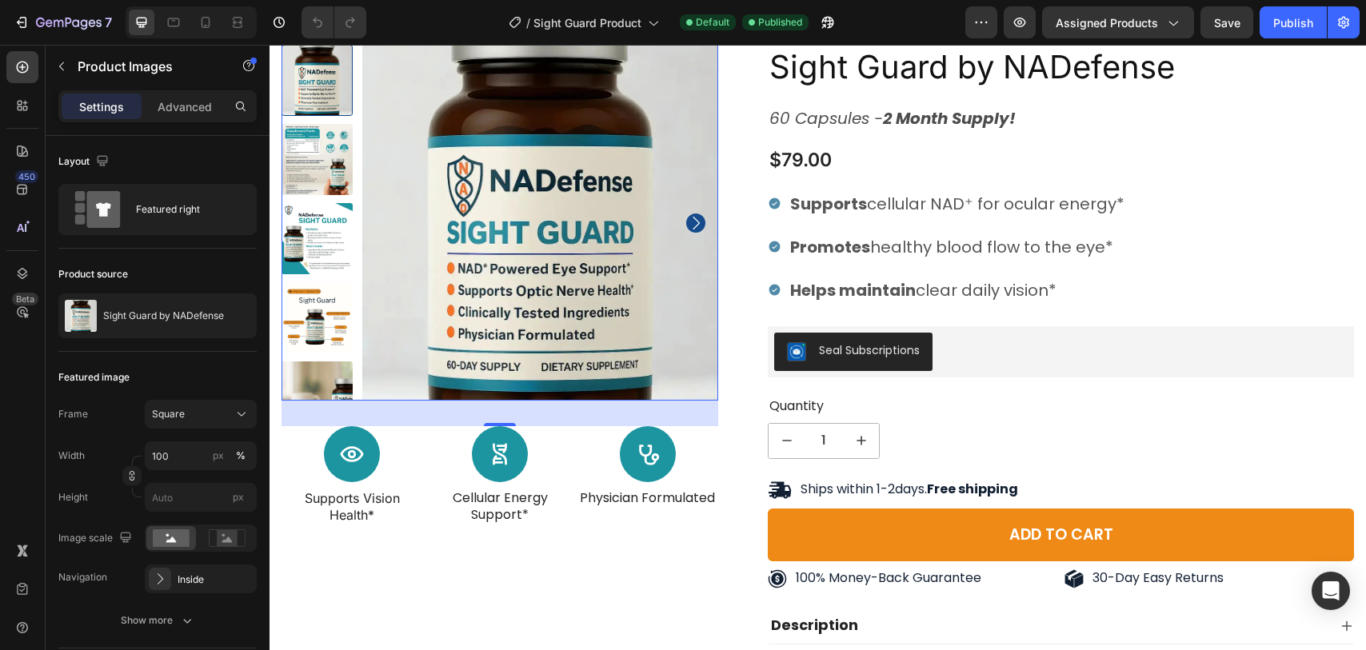
click at [446, 307] on img at bounding box center [540, 223] width 356 height 356
click at [225, 417] on div "Square" at bounding box center [191, 414] width 78 height 14
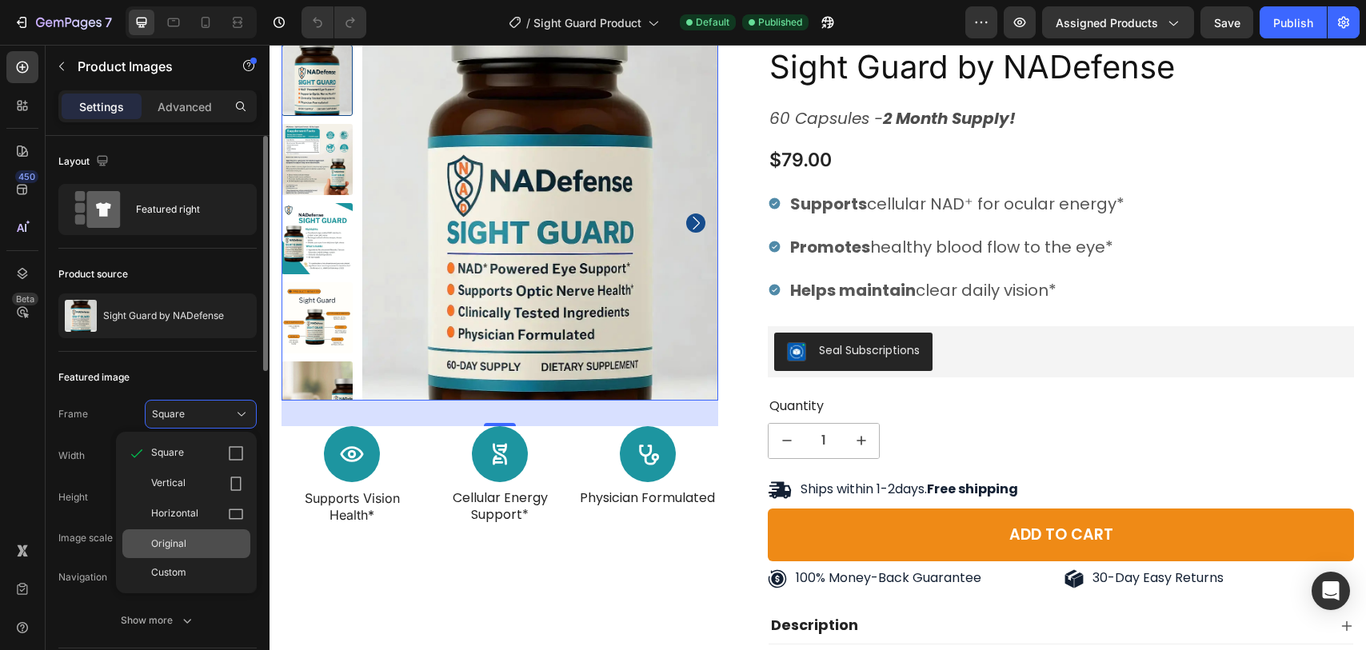
click at [220, 542] on div "Original" at bounding box center [197, 544] width 93 height 14
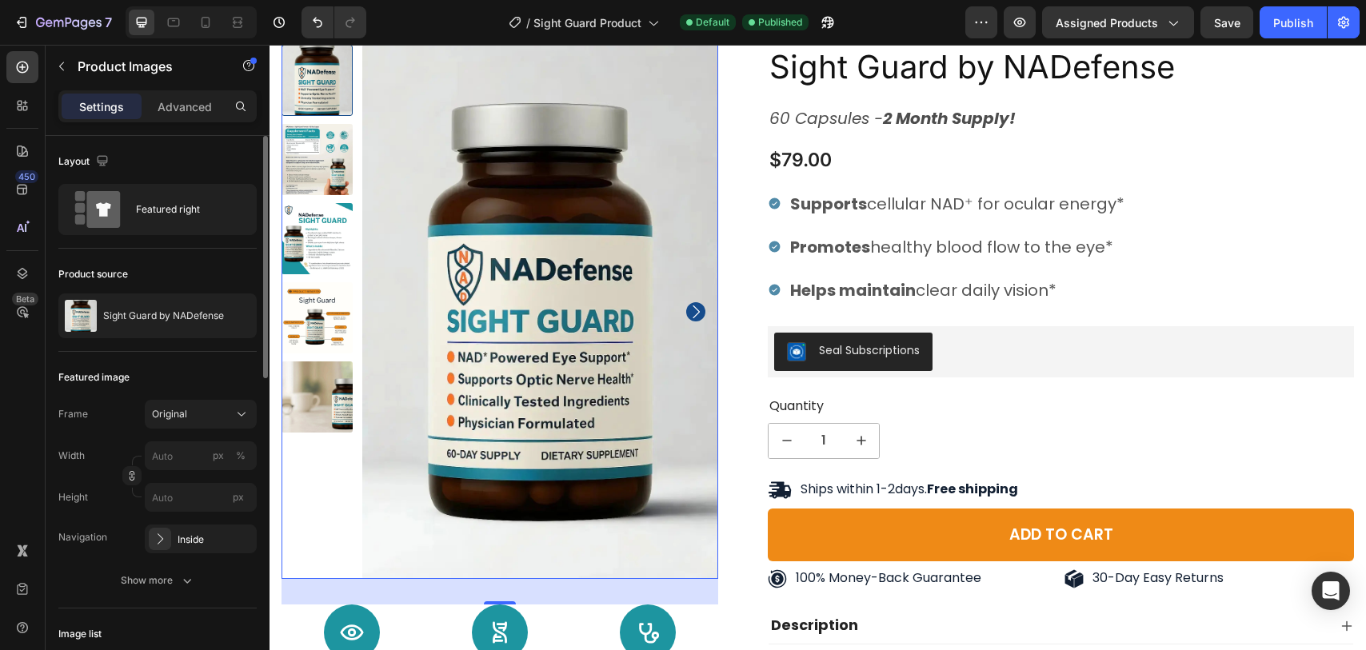
click at [214, 432] on div "Frame Original Width px % Height px" at bounding box center [157, 456] width 198 height 112
click at [214, 419] on div "Original" at bounding box center [191, 414] width 78 height 14
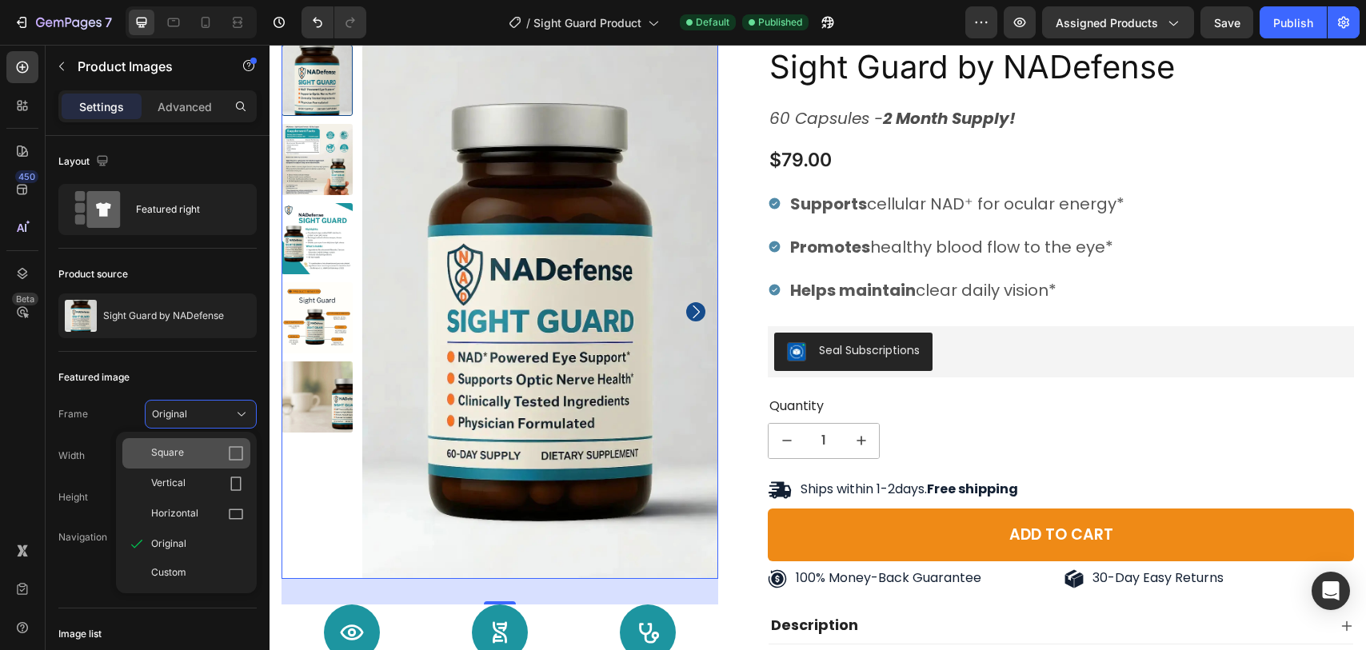
click at [206, 465] on div "Square" at bounding box center [186, 453] width 128 height 30
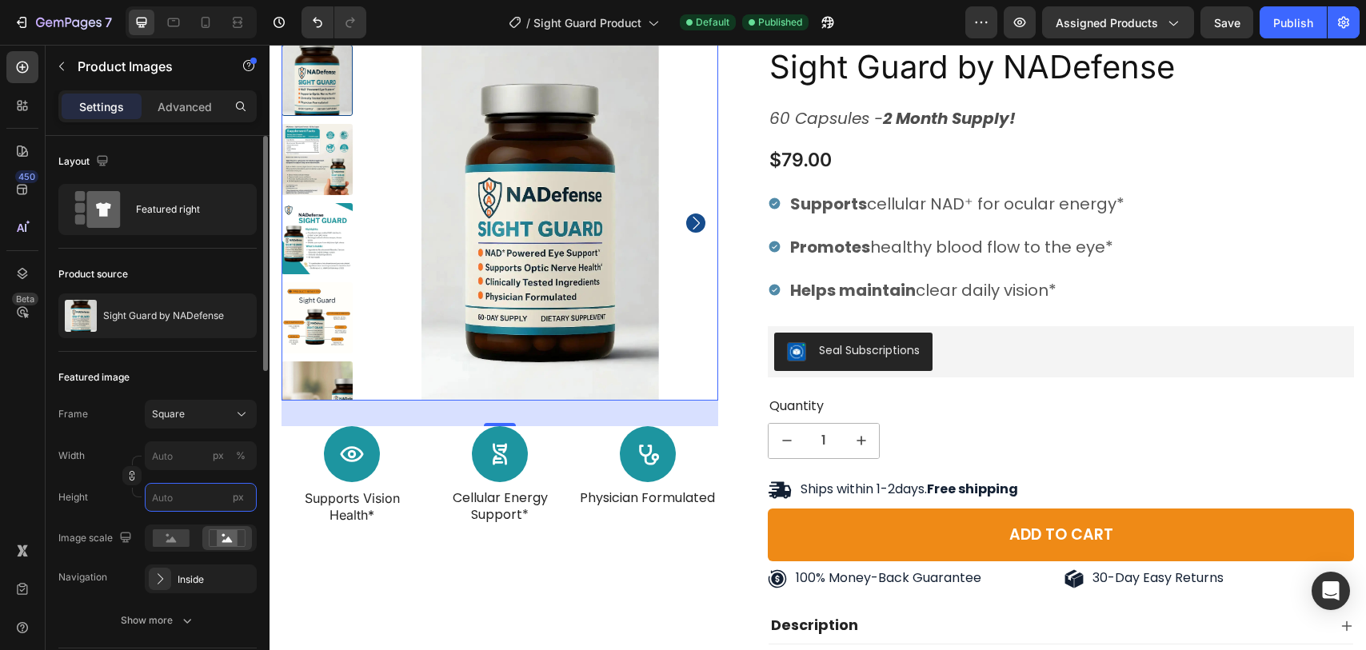
click at [193, 486] on input "px" at bounding box center [201, 497] width 112 height 29
click at [178, 536] on rect at bounding box center [171, 539] width 37 height 18
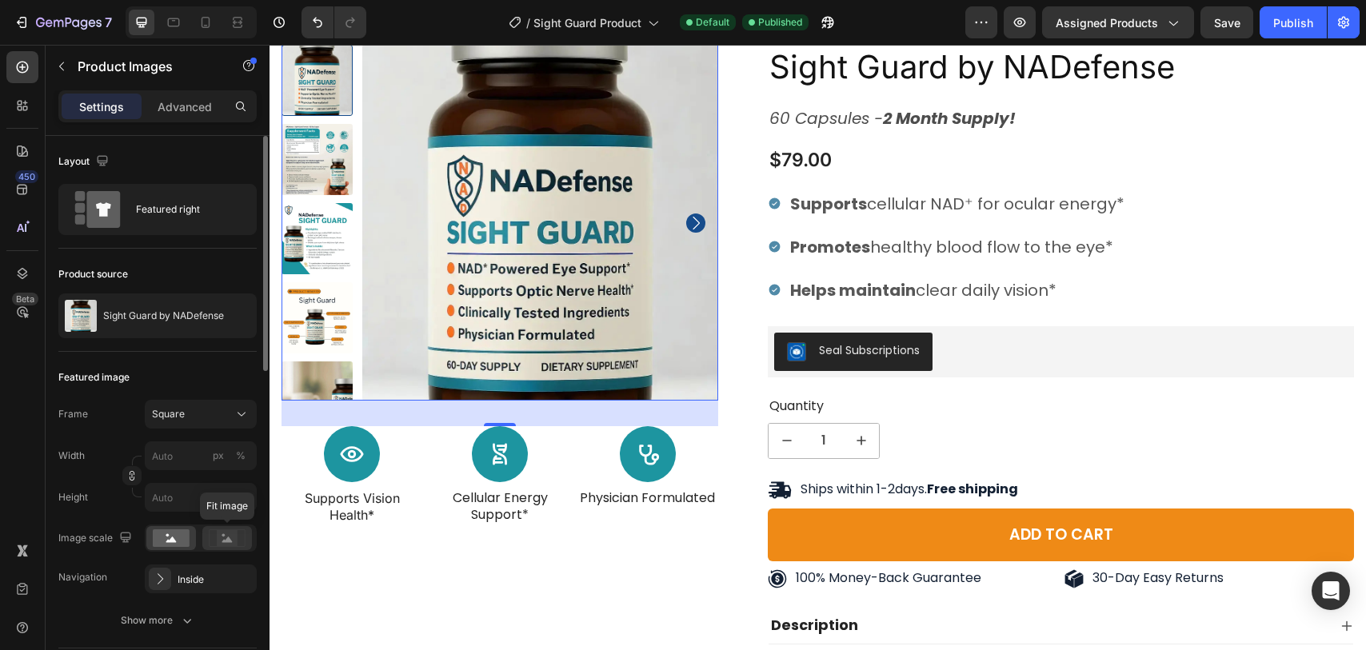
click at [216, 538] on icon at bounding box center [227, 539] width 37 height 18
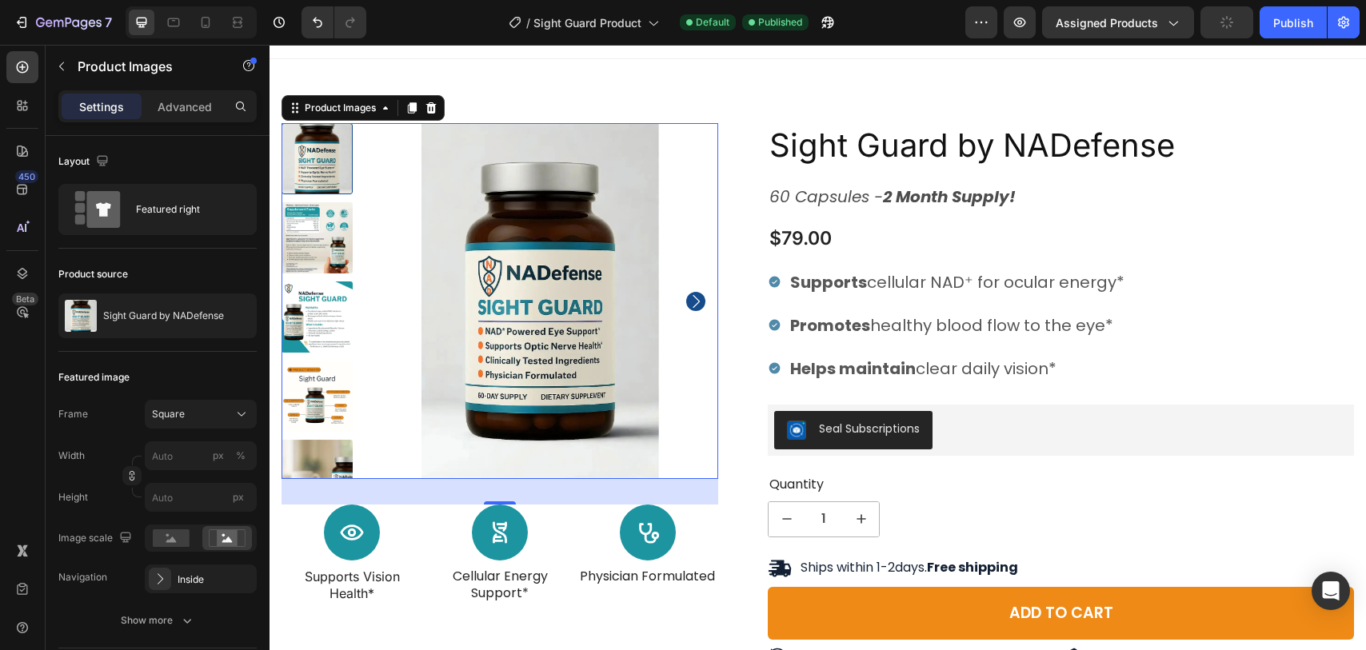
scroll to position [0, 0]
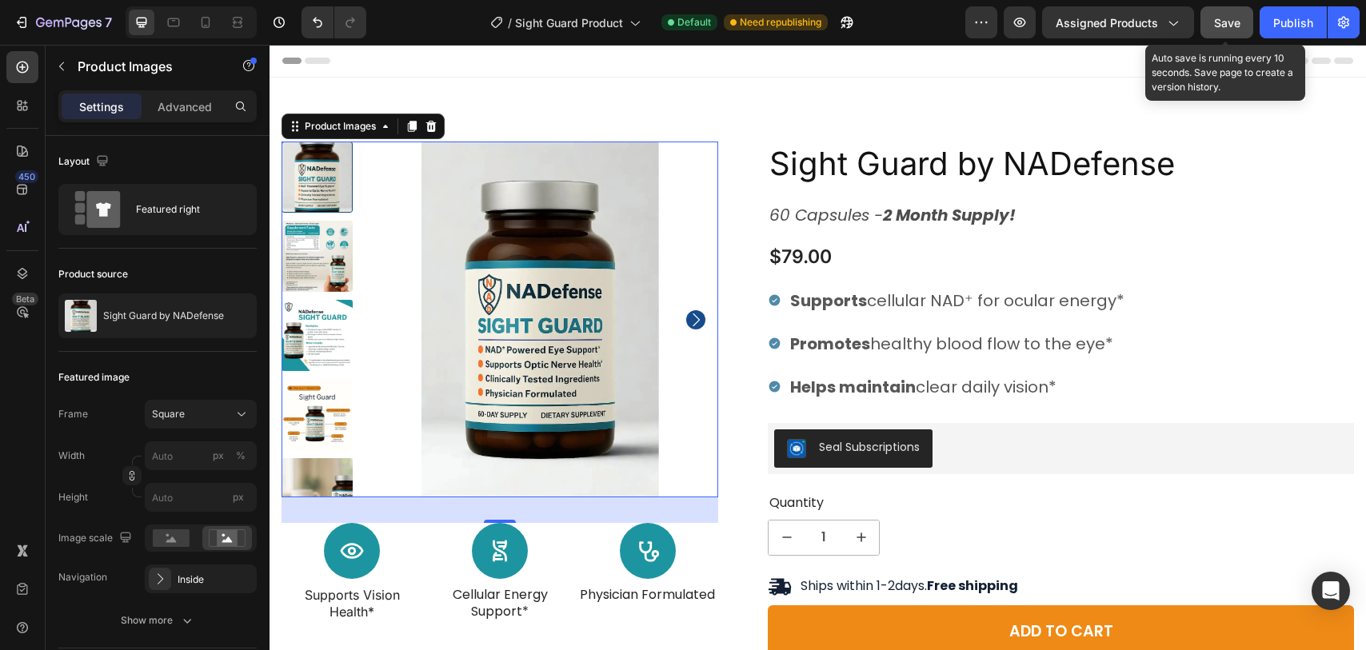
click at [1228, 23] on span "Save" at bounding box center [1227, 23] width 26 height 14
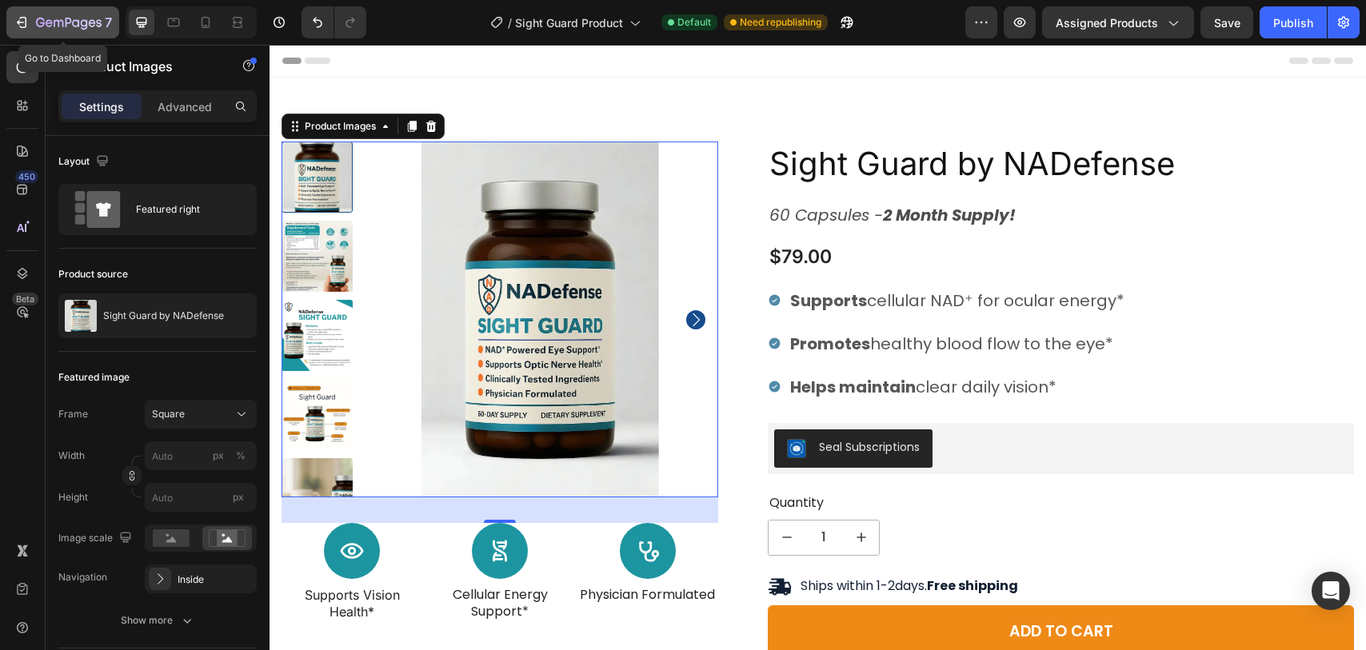
click at [19, 26] on icon "button" at bounding box center [22, 22] width 16 height 16
